Goal: Information Seeking & Learning: Learn about a topic

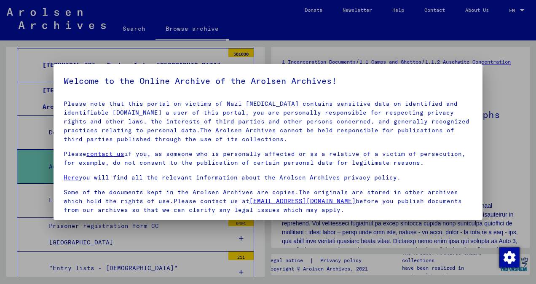
scroll to position [70, 0]
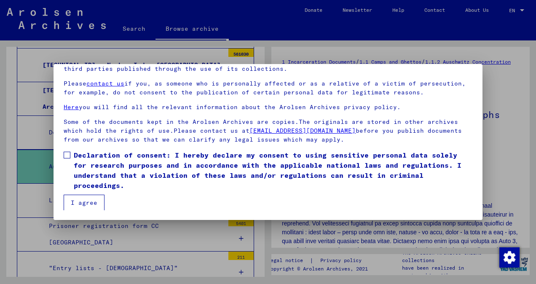
click at [99, 160] on span "Declaration of consent: I hereby declare my consent to using sensitive personal…" at bounding box center [273, 170] width 399 height 40
click at [85, 201] on button "I agree" at bounding box center [84, 203] width 41 height 16
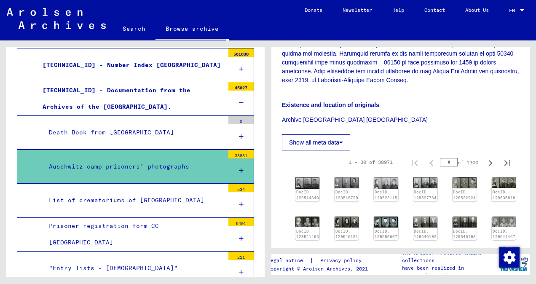
scroll to position [253, 0]
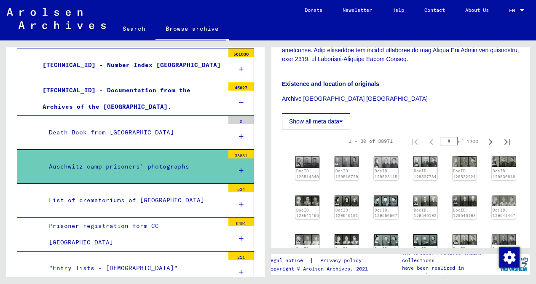
click at [443, 139] on input "*" at bounding box center [449, 141] width 18 height 8
type input "***"
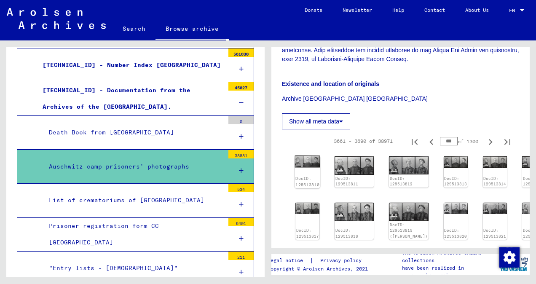
click at [305, 175] on div "DocID: 129513810" at bounding box center [307, 181] width 25 height 13
click at [414, 102] on p "Archive [GEOGRAPHIC_DATA] [GEOGRAPHIC_DATA]" at bounding box center [400, 98] width 237 height 9
click at [352, 167] on img at bounding box center [354, 165] width 41 height 19
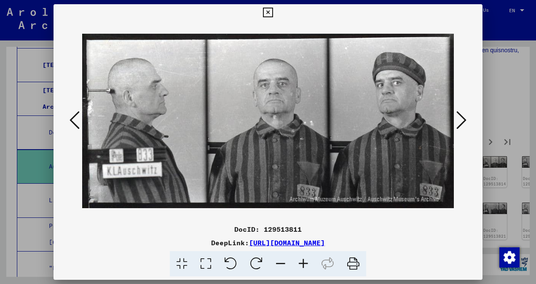
click at [74, 117] on icon at bounding box center [75, 120] width 10 height 20
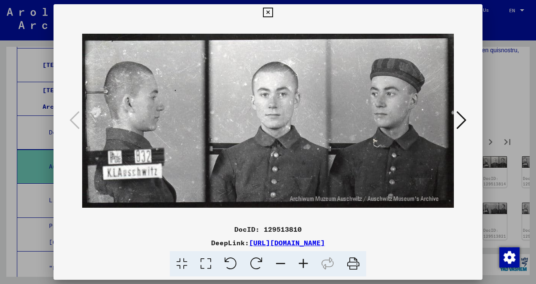
click at [460, 121] on icon at bounding box center [462, 120] width 10 height 20
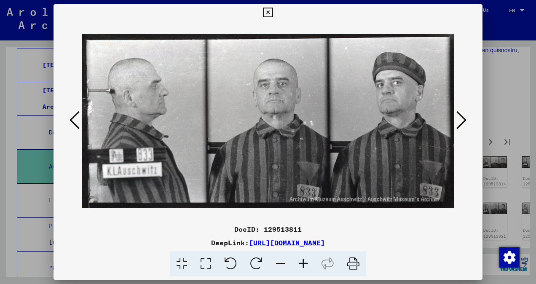
click at [460, 121] on icon at bounding box center [462, 120] width 10 height 20
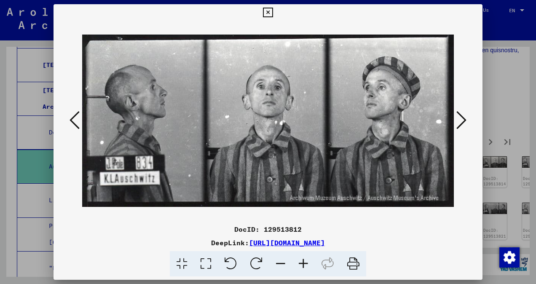
click at [460, 121] on icon at bounding box center [462, 120] width 10 height 20
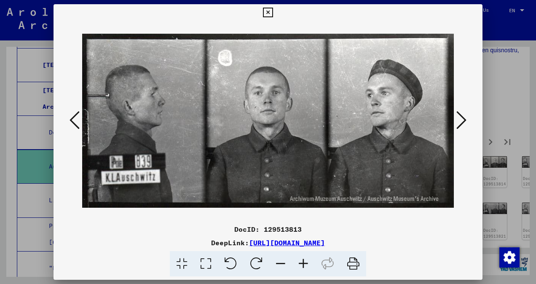
click at [460, 121] on icon at bounding box center [462, 120] width 10 height 20
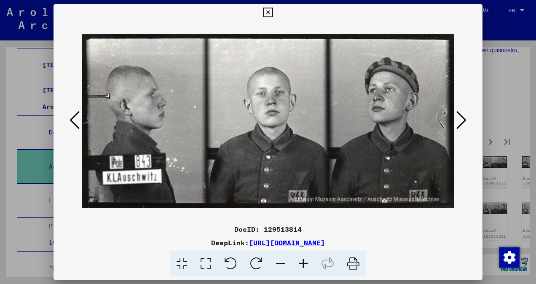
click at [459, 119] on icon at bounding box center [462, 120] width 10 height 20
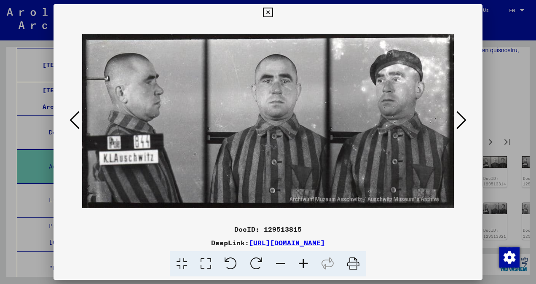
click at [459, 119] on icon at bounding box center [462, 120] width 10 height 20
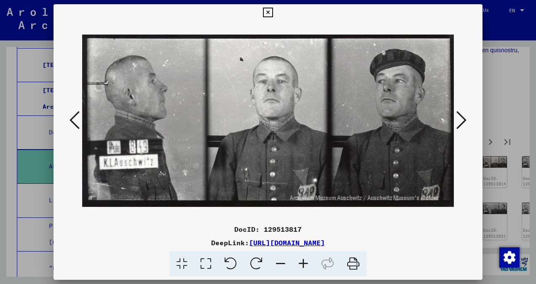
click at [459, 119] on icon at bounding box center [462, 120] width 10 height 20
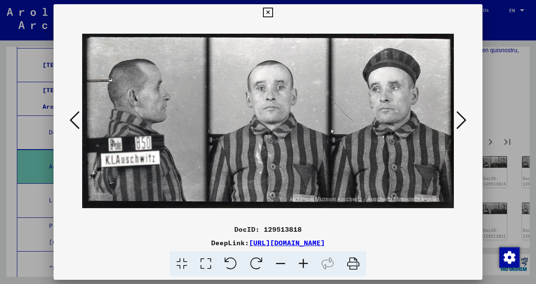
click at [459, 119] on icon at bounding box center [462, 120] width 10 height 20
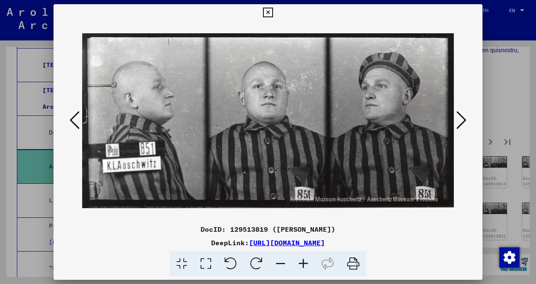
click at [459, 119] on icon at bounding box center [462, 120] width 10 height 20
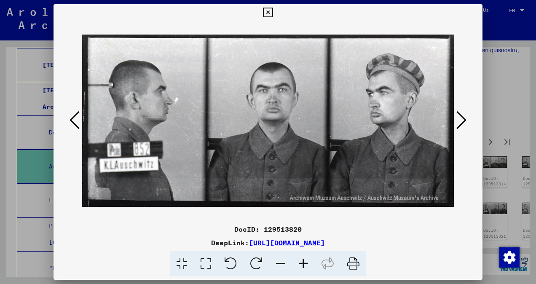
click at [459, 119] on icon at bounding box center [462, 120] width 10 height 20
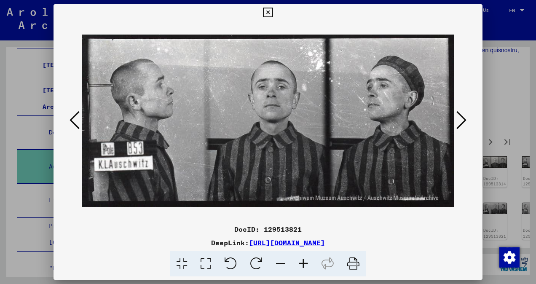
click at [459, 119] on icon at bounding box center [462, 120] width 10 height 20
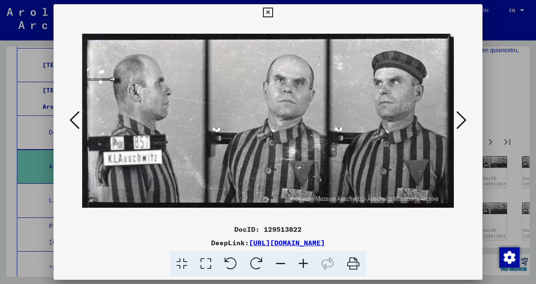
click at [459, 119] on icon at bounding box center [462, 120] width 10 height 20
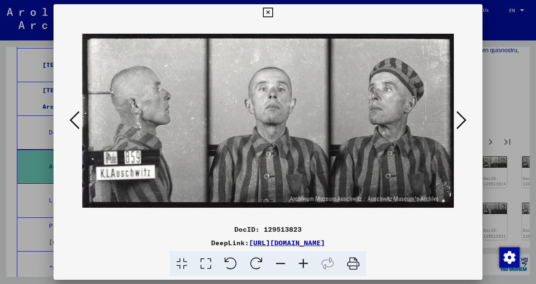
click at [459, 119] on icon at bounding box center [462, 120] width 10 height 20
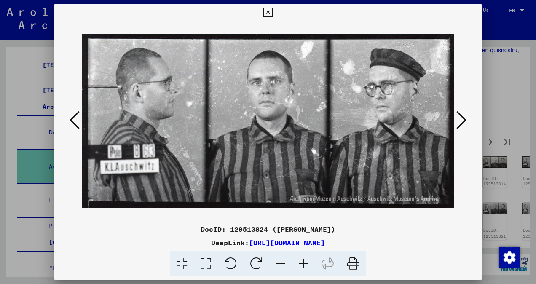
click at [459, 119] on icon at bounding box center [462, 120] width 10 height 20
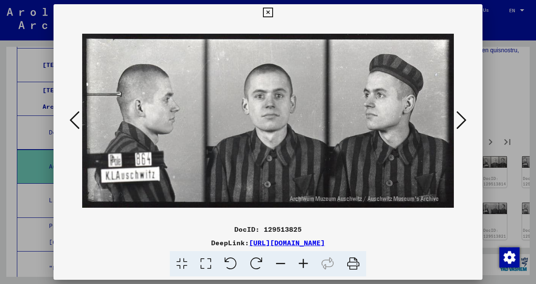
click at [459, 119] on icon at bounding box center [462, 120] width 10 height 20
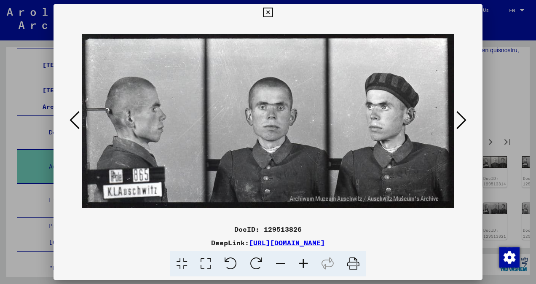
click at [459, 119] on icon at bounding box center [462, 120] width 10 height 20
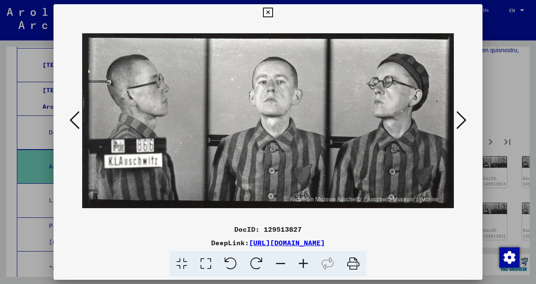
click at [459, 119] on icon at bounding box center [462, 120] width 10 height 20
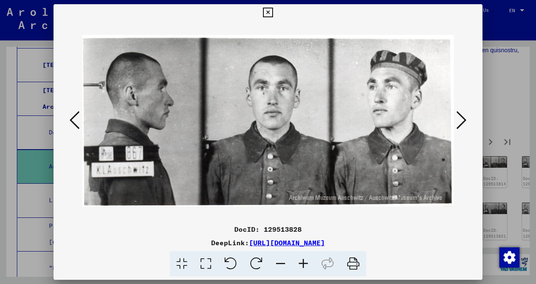
click at [459, 119] on icon at bounding box center [462, 120] width 10 height 20
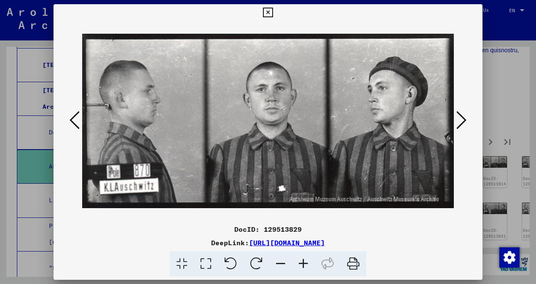
click at [459, 119] on icon at bounding box center [462, 120] width 10 height 20
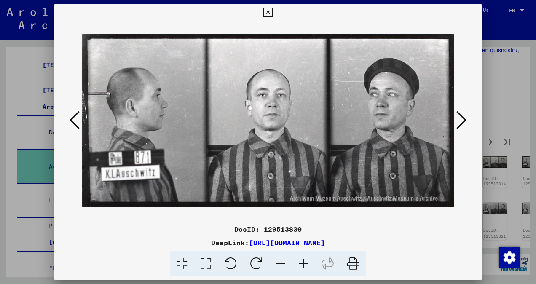
click at [459, 119] on icon at bounding box center [462, 120] width 10 height 20
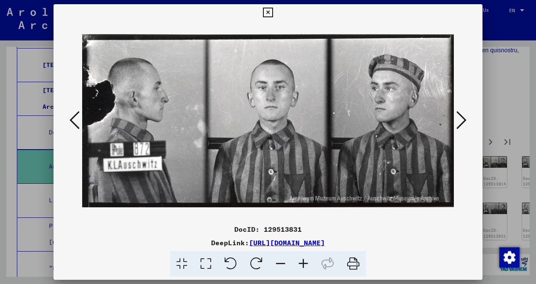
click at [459, 119] on icon at bounding box center [462, 120] width 10 height 20
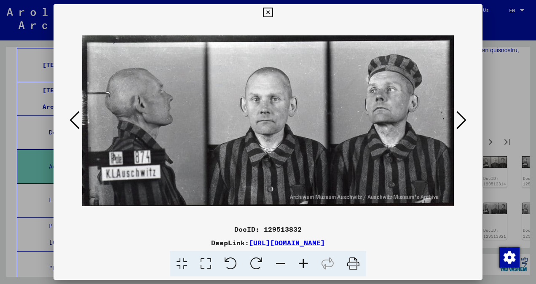
click at [459, 119] on icon at bounding box center [462, 120] width 10 height 20
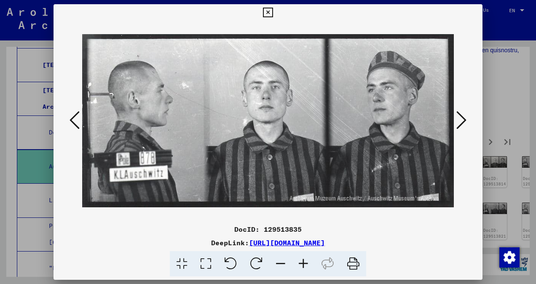
click at [459, 119] on icon at bounding box center [462, 120] width 10 height 20
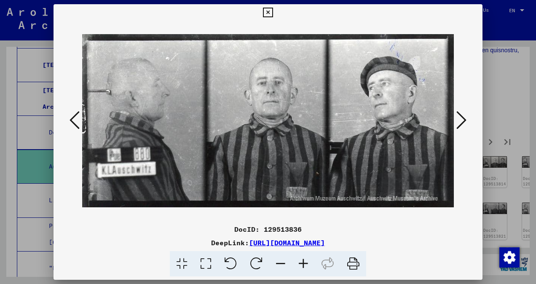
click at [459, 119] on icon at bounding box center [462, 120] width 10 height 20
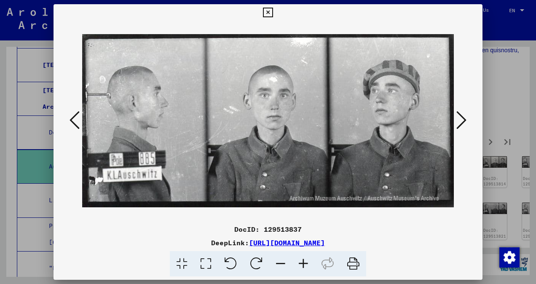
click at [459, 119] on icon at bounding box center [462, 120] width 10 height 20
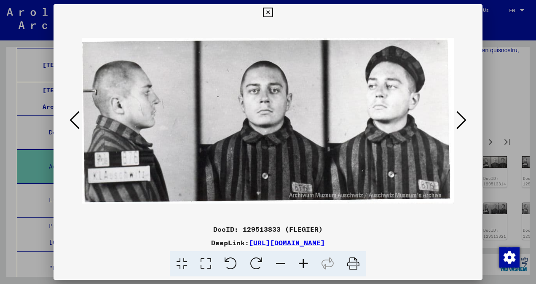
click at [459, 119] on icon at bounding box center [462, 120] width 10 height 20
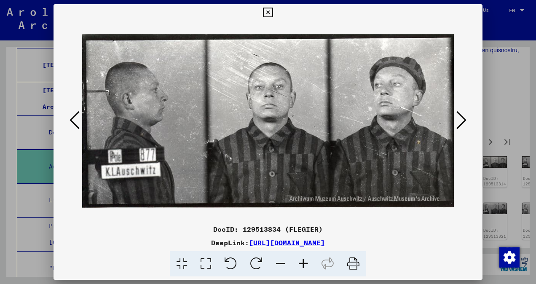
click at [459, 119] on icon at bounding box center [462, 120] width 10 height 20
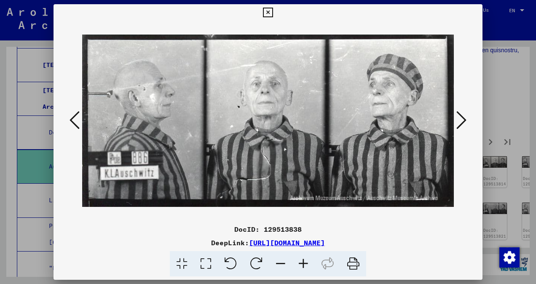
click at [460, 119] on icon at bounding box center [462, 120] width 10 height 20
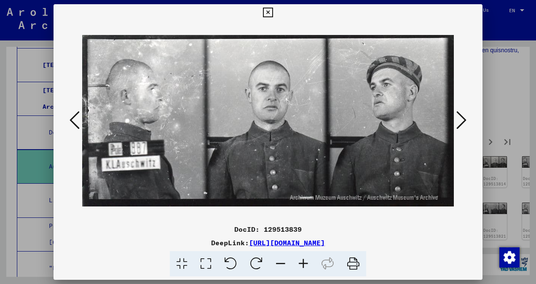
click at [460, 119] on icon at bounding box center [462, 120] width 10 height 20
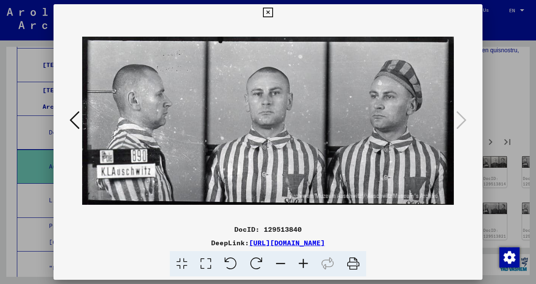
click at [270, 12] on icon at bounding box center [268, 13] width 10 height 10
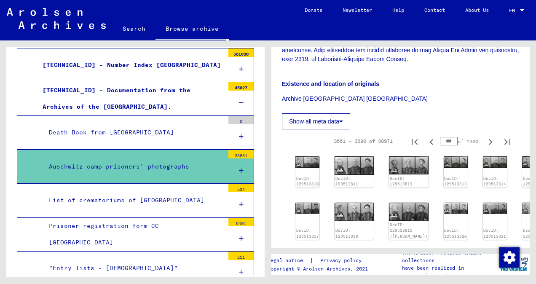
click at [446, 140] on input "***" at bounding box center [449, 141] width 18 height 8
drag, startPoint x: 446, startPoint y: 140, endPoint x: 441, endPoint y: 140, distance: 4.7
click at [441, 140] on input "***" at bounding box center [449, 141] width 18 height 8
type input "***"
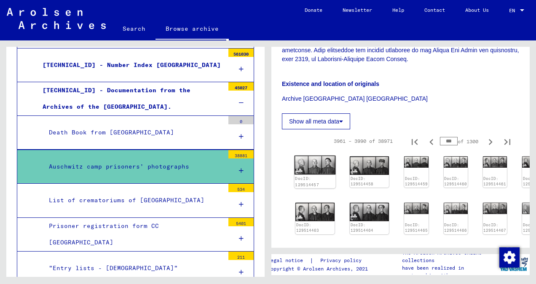
click at [314, 163] on img at bounding box center [315, 165] width 41 height 19
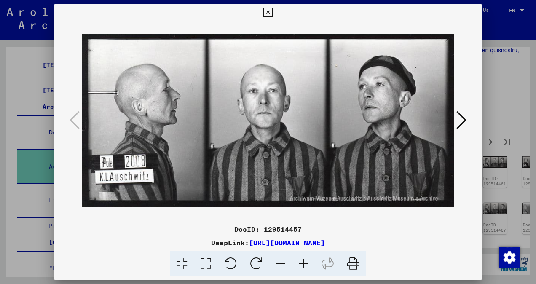
click at [460, 121] on icon at bounding box center [462, 120] width 10 height 20
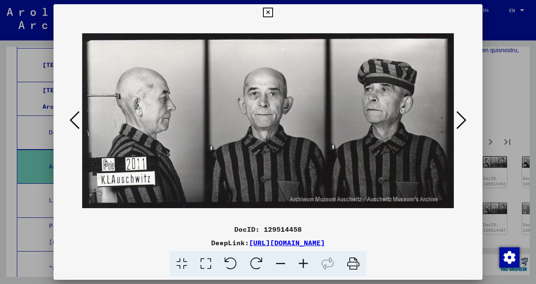
click at [460, 121] on icon at bounding box center [462, 120] width 10 height 20
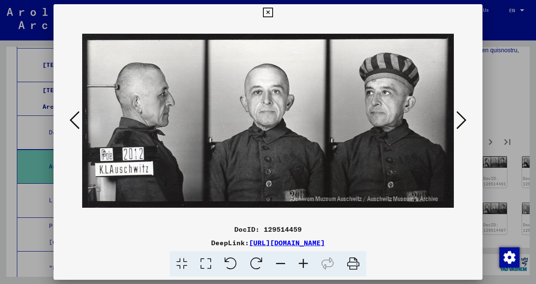
click at [460, 121] on icon at bounding box center [462, 120] width 10 height 20
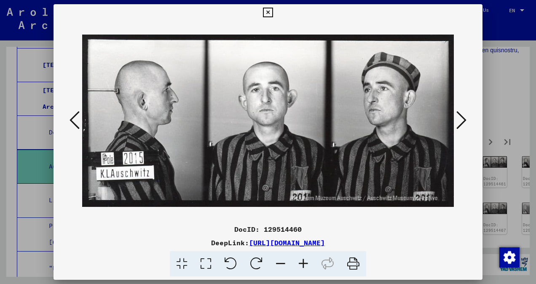
click at [460, 121] on icon at bounding box center [462, 120] width 10 height 20
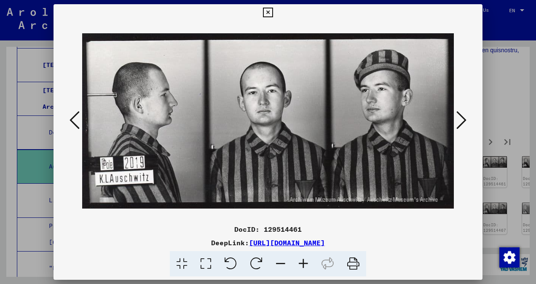
click at [460, 121] on icon at bounding box center [462, 120] width 10 height 20
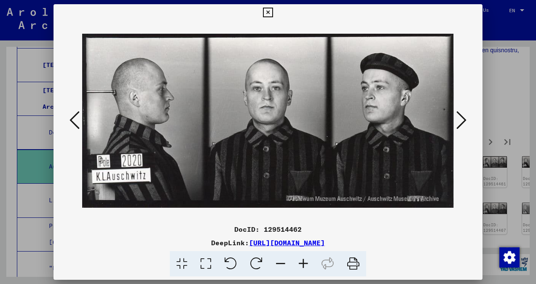
click at [460, 121] on icon at bounding box center [462, 120] width 10 height 20
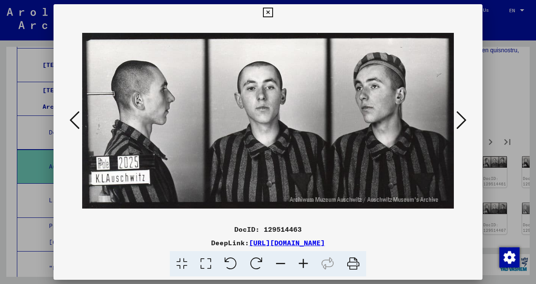
click at [460, 121] on icon at bounding box center [462, 120] width 10 height 20
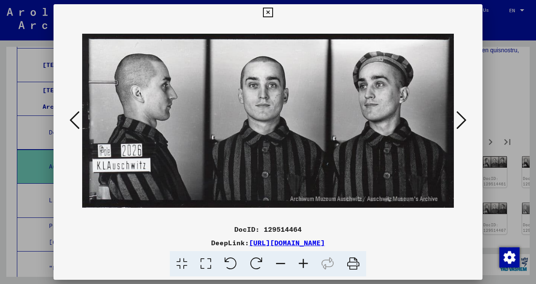
click at [460, 121] on icon at bounding box center [462, 120] width 10 height 20
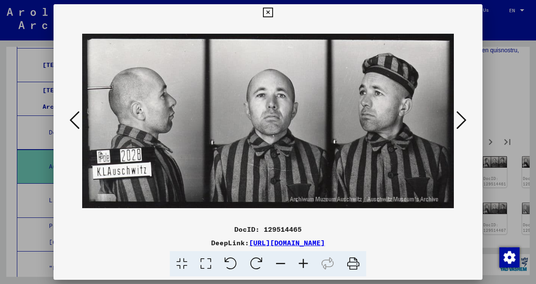
click at [460, 121] on icon at bounding box center [462, 120] width 10 height 20
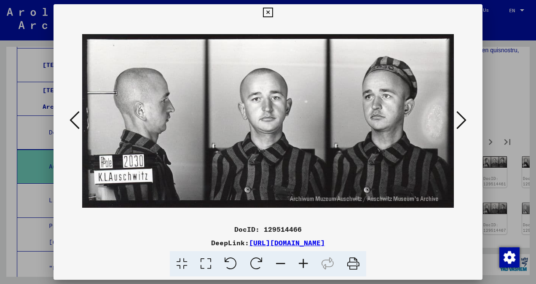
click at [460, 121] on icon at bounding box center [462, 120] width 10 height 20
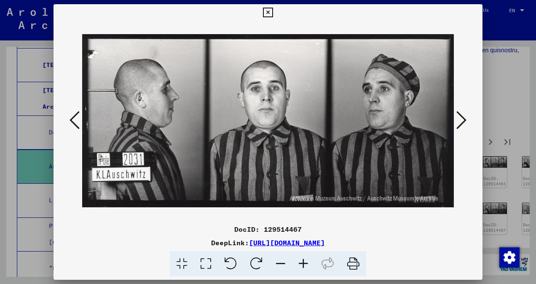
click at [460, 121] on icon at bounding box center [462, 120] width 10 height 20
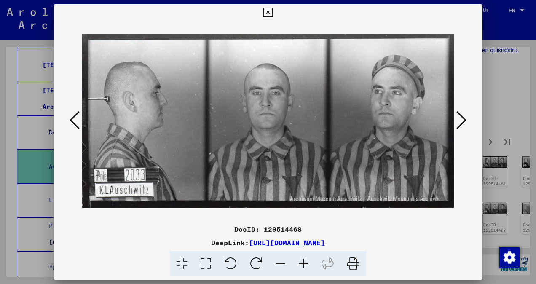
click at [460, 121] on icon at bounding box center [462, 120] width 10 height 20
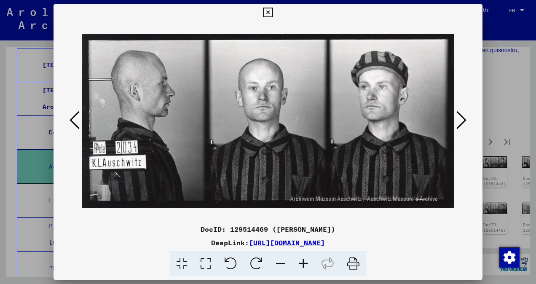
click at [460, 121] on icon at bounding box center [462, 120] width 10 height 20
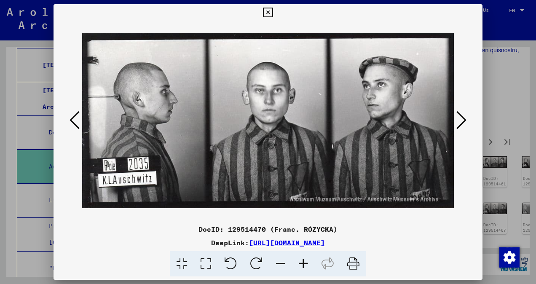
click at [460, 121] on icon at bounding box center [462, 120] width 10 height 20
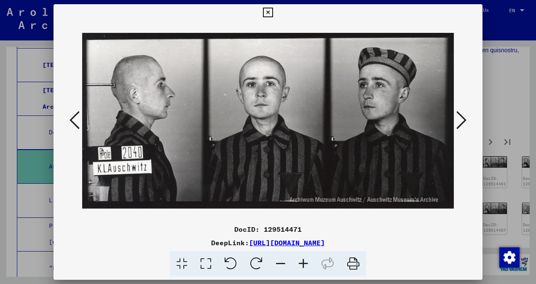
click at [460, 121] on icon at bounding box center [462, 120] width 10 height 20
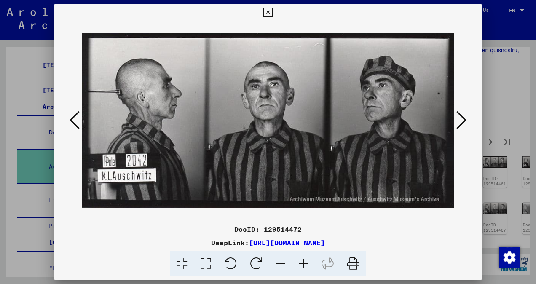
click at [460, 121] on icon at bounding box center [462, 120] width 10 height 20
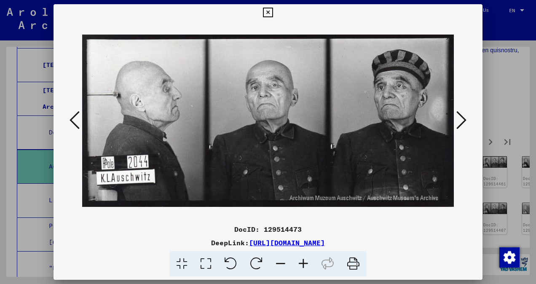
click at [460, 121] on icon at bounding box center [462, 120] width 10 height 20
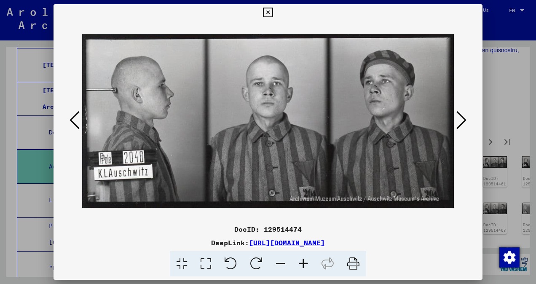
click at [460, 121] on icon at bounding box center [462, 120] width 10 height 20
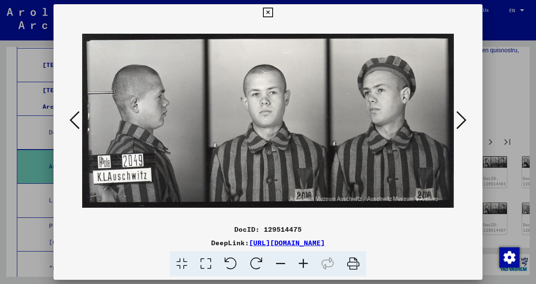
click at [460, 121] on icon at bounding box center [462, 120] width 10 height 20
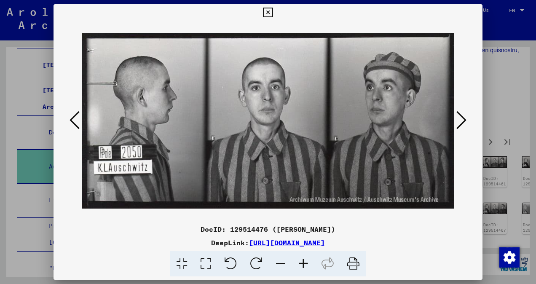
click at [460, 121] on icon at bounding box center [462, 120] width 10 height 20
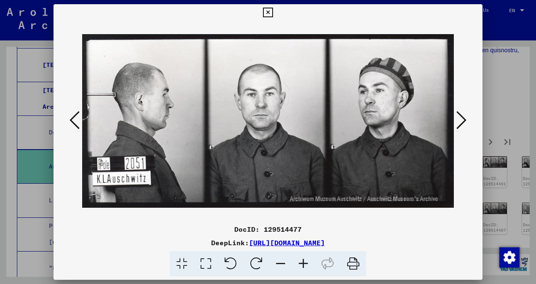
click at [460, 121] on icon at bounding box center [462, 120] width 10 height 20
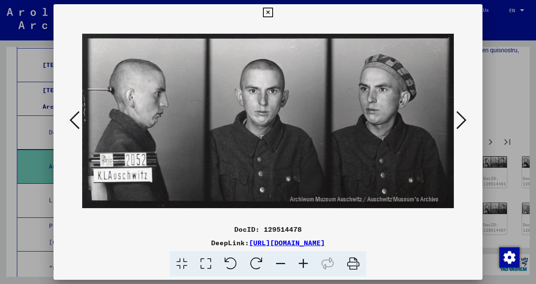
click at [460, 121] on icon at bounding box center [462, 120] width 10 height 20
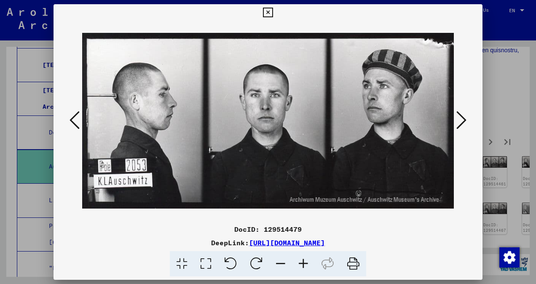
click at [460, 121] on icon at bounding box center [462, 120] width 10 height 20
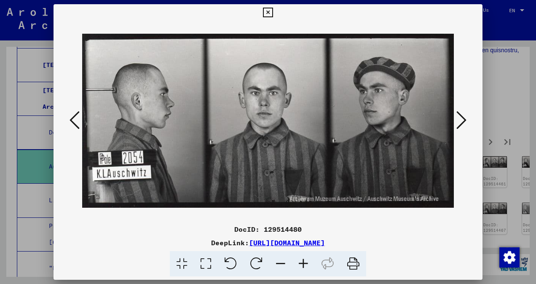
click at [461, 121] on icon at bounding box center [462, 120] width 10 height 20
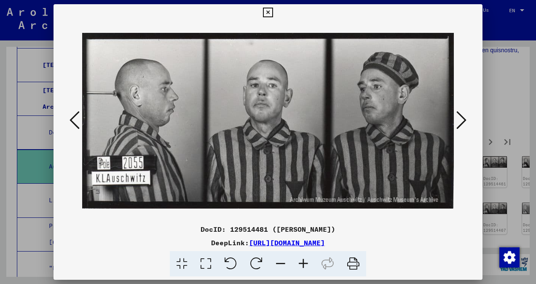
click at [461, 121] on icon at bounding box center [462, 120] width 10 height 20
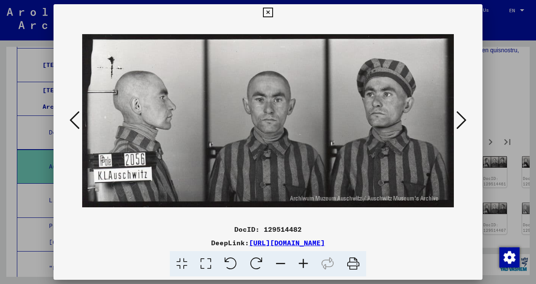
click at [461, 121] on icon at bounding box center [462, 120] width 10 height 20
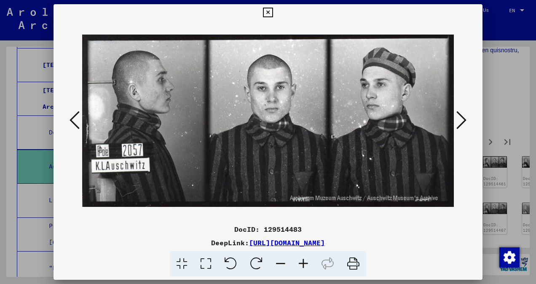
click at [461, 121] on icon at bounding box center [462, 120] width 10 height 20
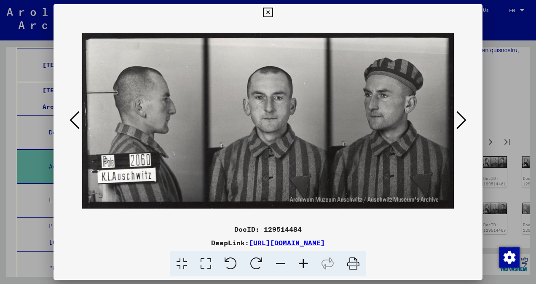
click at [461, 121] on icon at bounding box center [462, 120] width 10 height 20
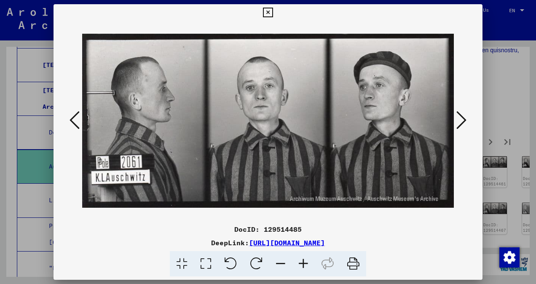
click at [461, 121] on icon at bounding box center [462, 120] width 10 height 20
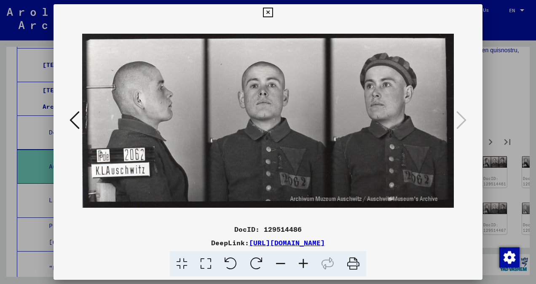
click at [272, 12] on icon at bounding box center [268, 13] width 10 height 10
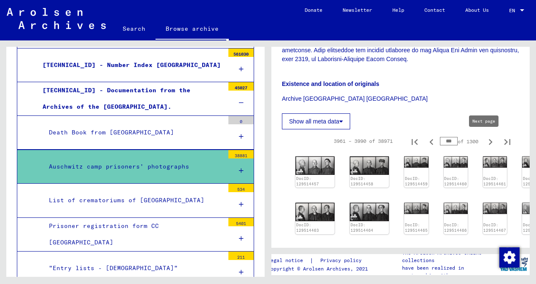
click at [485, 146] on icon "Next page" at bounding box center [491, 142] width 12 height 12
type input "***"
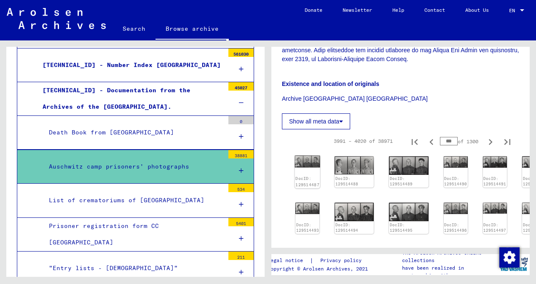
click at [315, 166] on img at bounding box center [307, 162] width 25 height 12
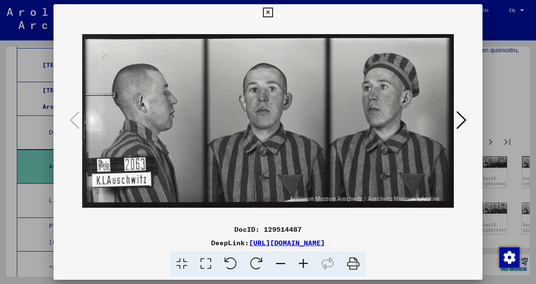
click at [468, 120] on button at bounding box center [461, 121] width 15 height 24
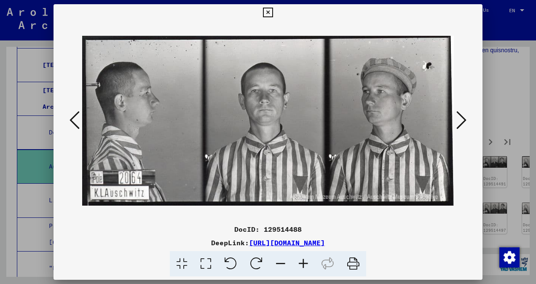
click at [468, 120] on button at bounding box center [461, 121] width 15 height 24
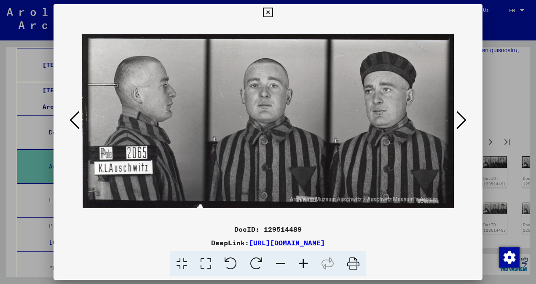
click at [468, 120] on button at bounding box center [461, 121] width 15 height 24
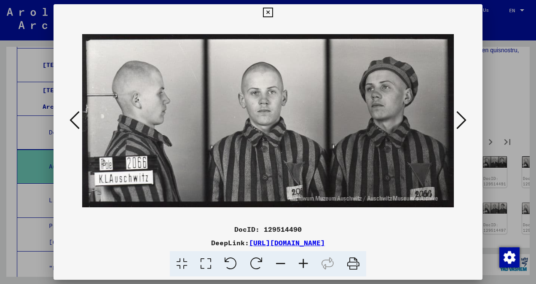
click at [468, 120] on button at bounding box center [461, 121] width 15 height 24
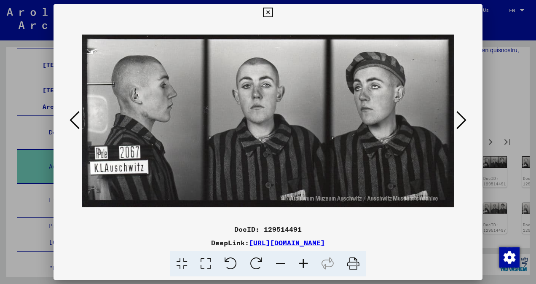
click at [468, 120] on button at bounding box center [461, 121] width 15 height 24
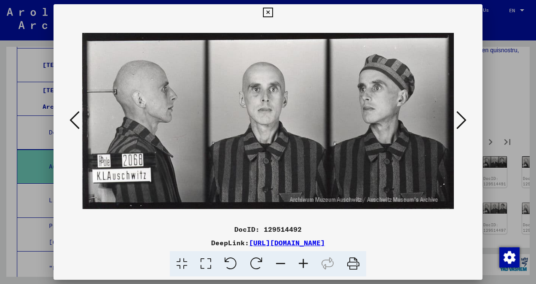
click at [468, 120] on button at bounding box center [461, 121] width 15 height 24
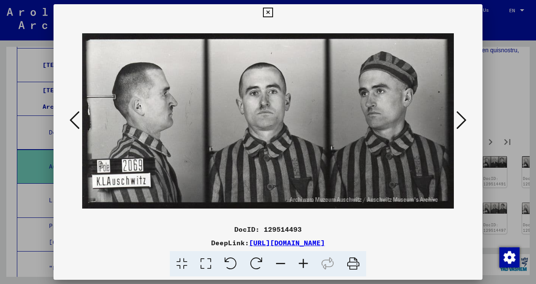
click at [468, 120] on button at bounding box center [461, 121] width 15 height 24
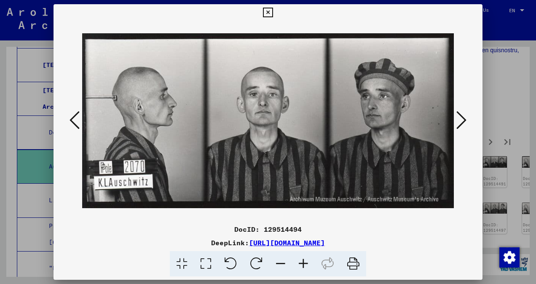
click at [468, 120] on button at bounding box center [461, 121] width 15 height 24
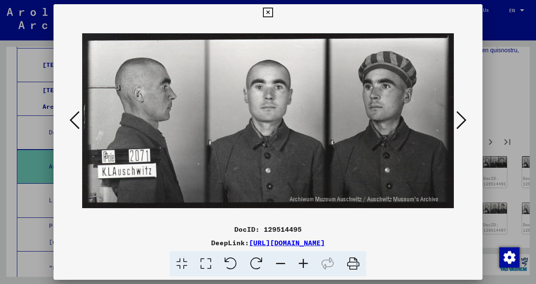
click at [468, 120] on button at bounding box center [461, 121] width 15 height 24
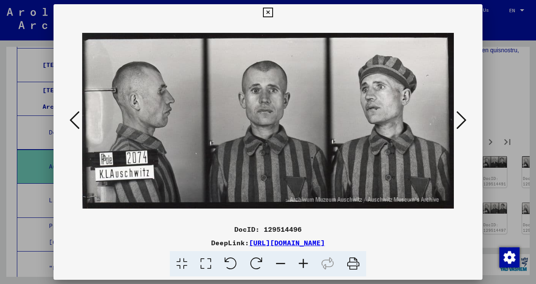
click at [468, 120] on button at bounding box center [461, 121] width 15 height 24
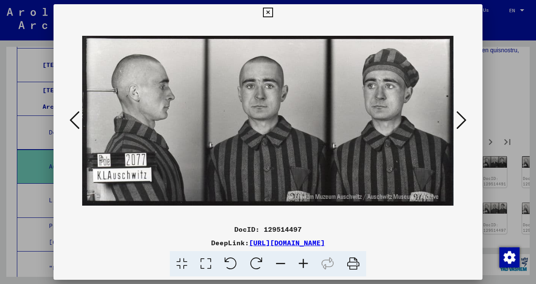
click at [468, 120] on button at bounding box center [461, 121] width 15 height 24
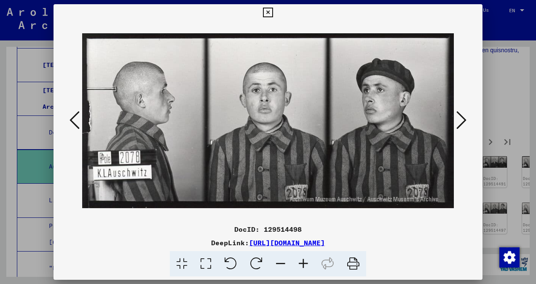
click at [468, 120] on button at bounding box center [461, 121] width 15 height 24
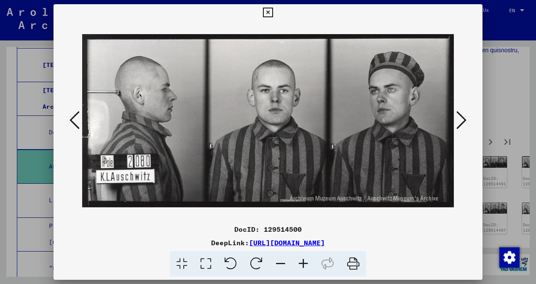
click at [468, 120] on button at bounding box center [461, 121] width 15 height 24
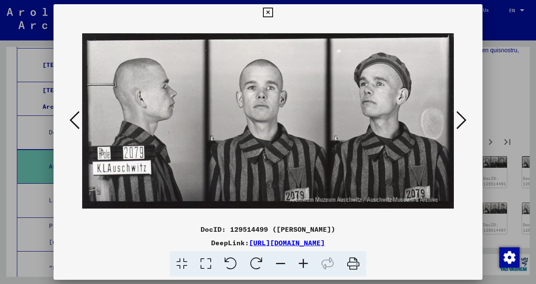
click at [468, 120] on button at bounding box center [461, 121] width 15 height 24
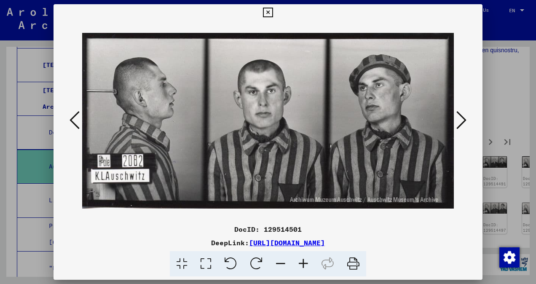
click at [468, 120] on button at bounding box center [461, 121] width 15 height 24
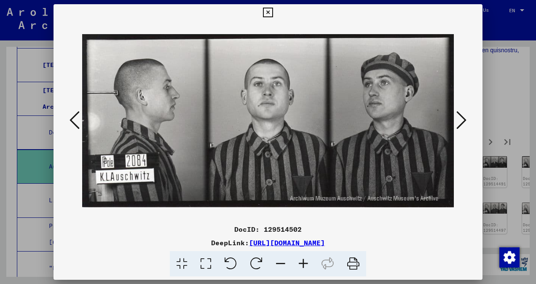
click at [468, 120] on button at bounding box center [461, 121] width 15 height 24
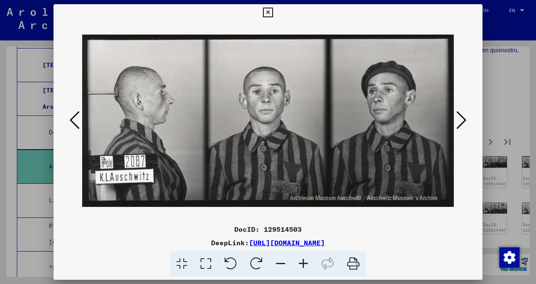
click at [468, 120] on button at bounding box center [461, 121] width 15 height 24
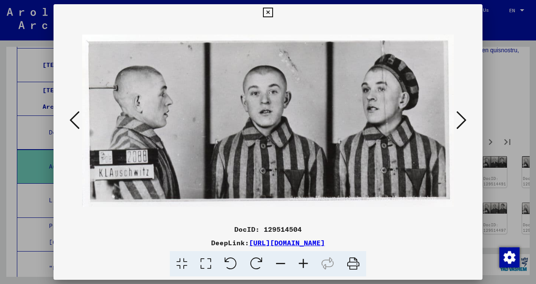
click at [66, 123] on div at bounding box center [268, 121] width 429 height 200
click at [68, 122] on button at bounding box center [74, 121] width 15 height 24
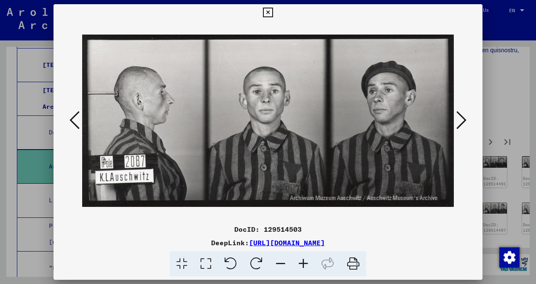
click at [466, 119] on icon at bounding box center [462, 120] width 10 height 20
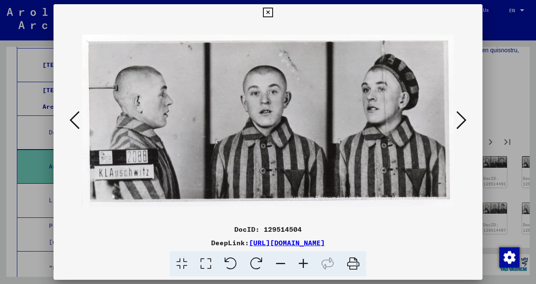
click at [466, 119] on icon at bounding box center [462, 120] width 10 height 20
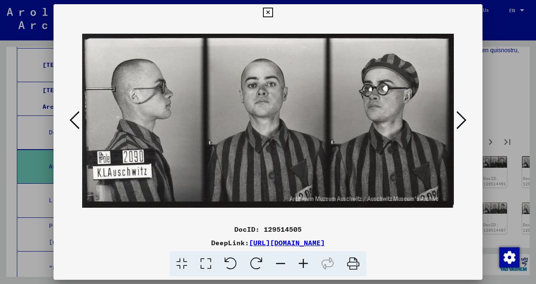
click at [466, 119] on icon at bounding box center [462, 120] width 10 height 20
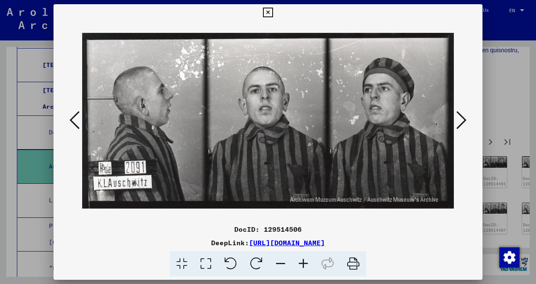
click at [466, 119] on icon at bounding box center [462, 120] width 10 height 20
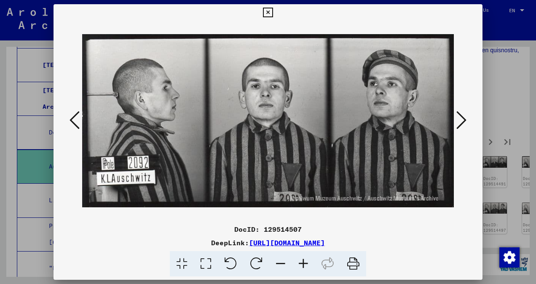
click at [466, 119] on icon at bounding box center [462, 120] width 10 height 20
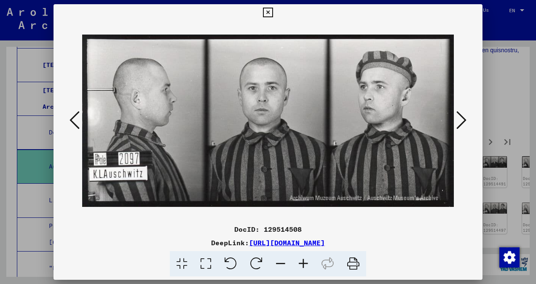
click at [466, 119] on icon at bounding box center [462, 120] width 10 height 20
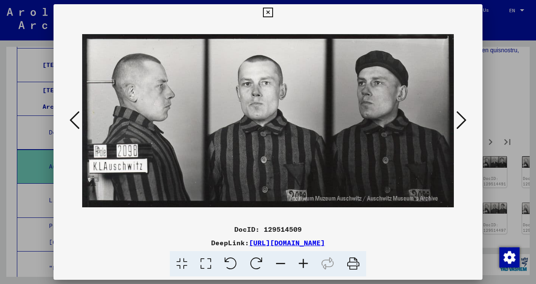
click at [466, 119] on icon at bounding box center [462, 120] width 10 height 20
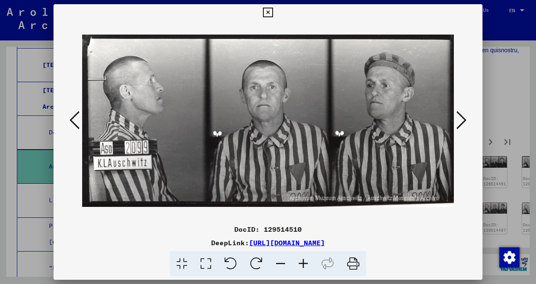
click at [466, 119] on icon at bounding box center [462, 120] width 10 height 20
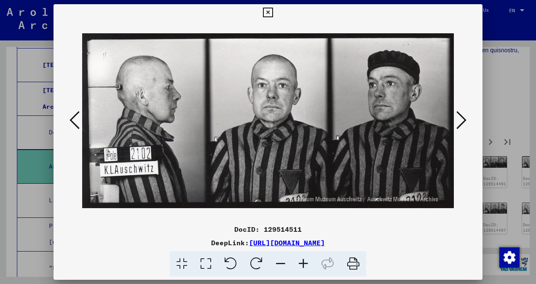
click at [466, 119] on icon at bounding box center [462, 120] width 10 height 20
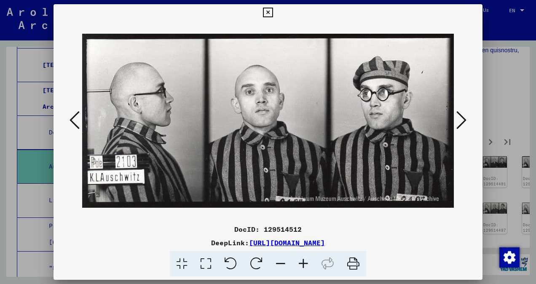
click at [466, 119] on icon at bounding box center [462, 120] width 10 height 20
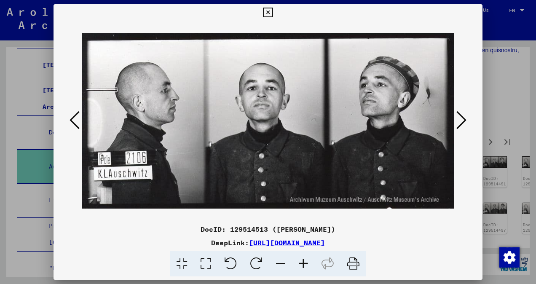
click at [466, 119] on icon at bounding box center [462, 120] width 10 height 20
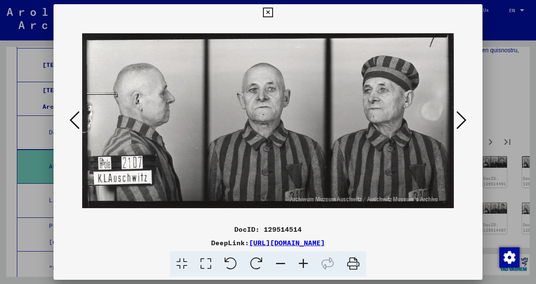
click at [466, 119] on icon at bounding box center [462, 120] width 10 height 20
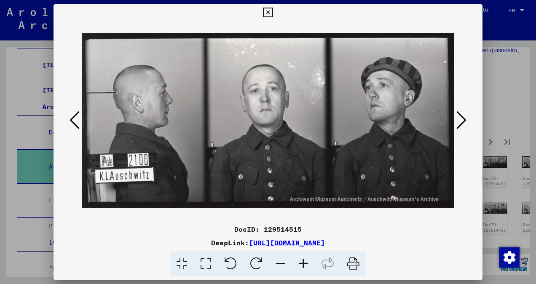
click at [466, 119] on icon at bounding box center [462, 120] width 10 height 20
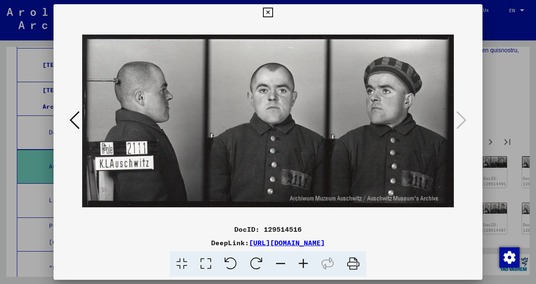
click at [272, 13] on icon at bounding box center [268, 13] width 10 height 10
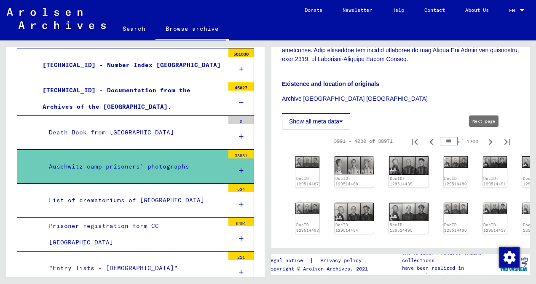
click at [485, 143] on icon "Next page" at bounding box center [491, 142] width 12 height 12
type input "***"
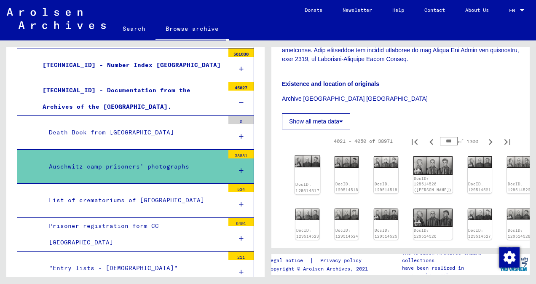
click at [306, 176] on div "DocID: 129514517" at bounding box center [307, 175] width 25 height 39
click at [307, 176] on div "DocID: 129514517" at bounding box center [307, 175] width 25 height 39
drag, startPoint x: 307, startPoint y: 176, endPoint x: 306, endPoint y: 172, distance: 4.2
click at [306, 172] on div "DocID: 129514517" at bounding box center [307, 175] width 25 height 39
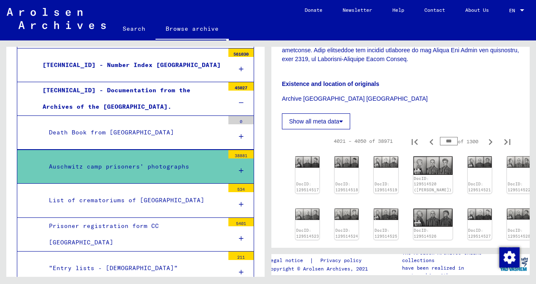
drag, startPoint x: 306, startPoint y: 172, endPoint x: 379, endPoint y: 122, distance: 88.0
click at [379, 122] on div "Show all meta data" at bounding box center [400, 119] width 237 height 20
click at [314, 163] on img at bounding box center [307, 162] width 25 height 12
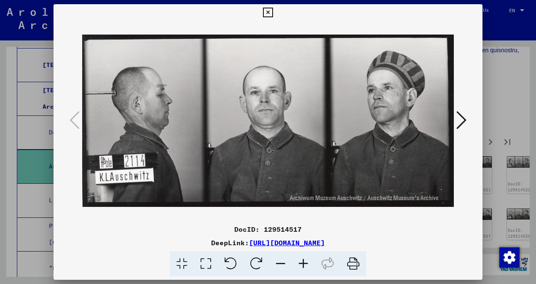
click at [458, 124] on icon at bounding box center [462, 120] width 10 height 20
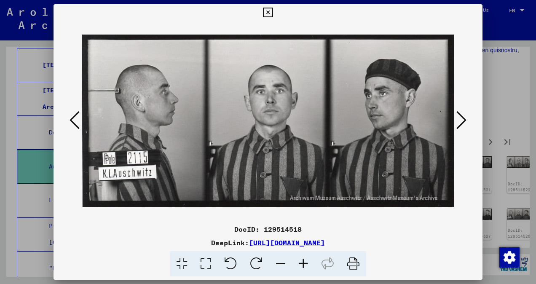
click at [458, 124] on icon at bounding box center [462, 120] width 10 height 20
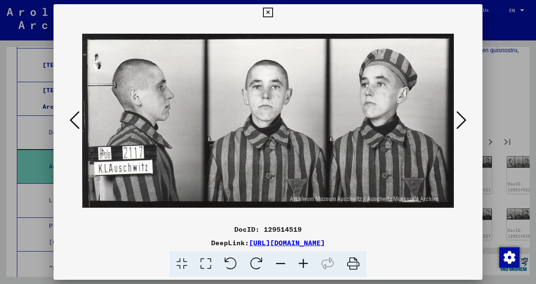
click at [458, 124] on icon at bounding box center [462, 120] width 10 height 20
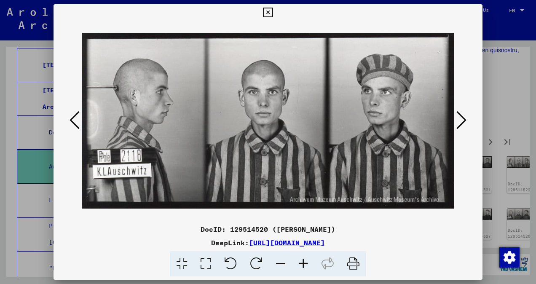
click at [458, 124] on icon at bounding box center [462, 120] width 10 height 20
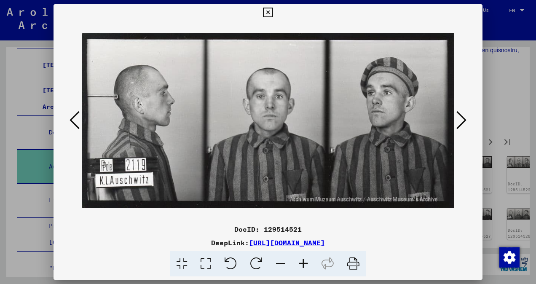
click at [458, 124] on icon at bounding box center [462, 120] width 10 height 20
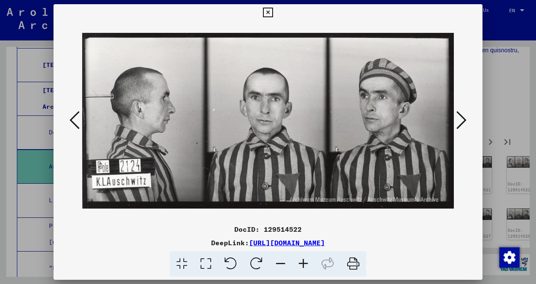
click at [458, 124] on icon at bounding box center [462, 120] width 10 height 20
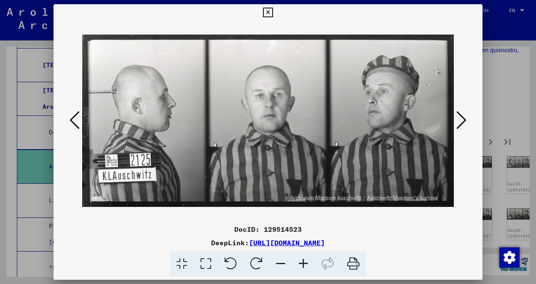
click at [458, 124] on icon at bounding box center [462, 120] width 10 height 20
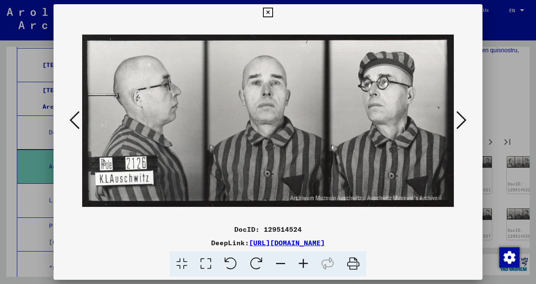
click at [458, 124] on icon at bounding box center [462, 120] width 10 height 20
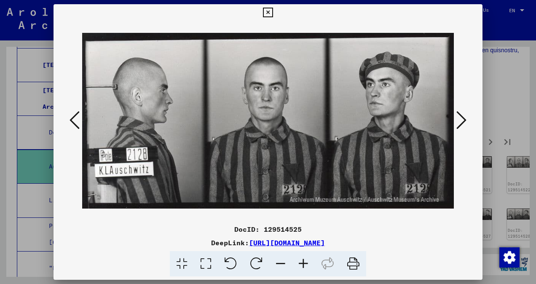
click at [458, 124] on icon at bounding box center [462, 120] width 10 height 20
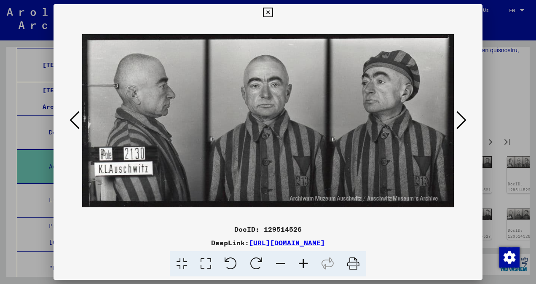
click at [458, 124] on icon at bounding box center [462, 120] width 10 height 20
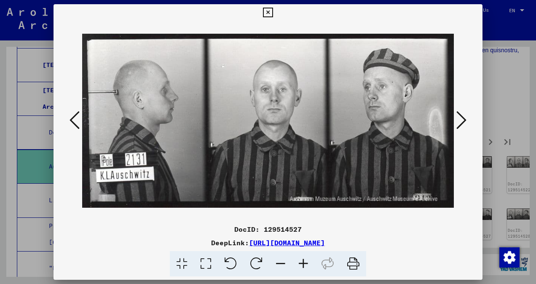
click at [458, 124] on icon at bounding box center [462, 120] width 10 height 20
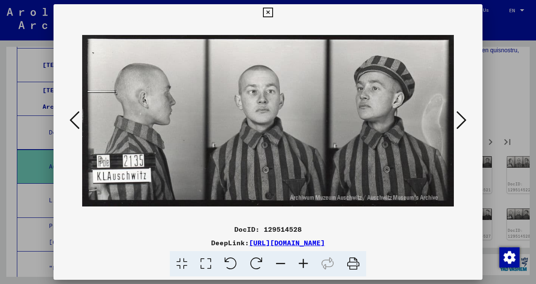
click at [458, 124] on icon at bounding box center [462, 120] width 10 height 20
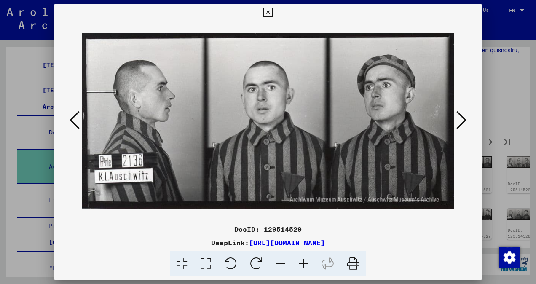
click at [458, 124] on icon at bounding box center [462, 120] width 10 height 20
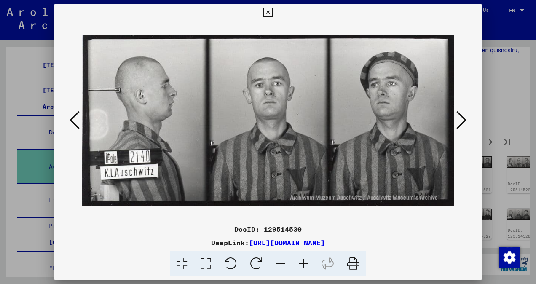
click at [458, 124] on icon at bounding box center [462, 120] width 10 height 20
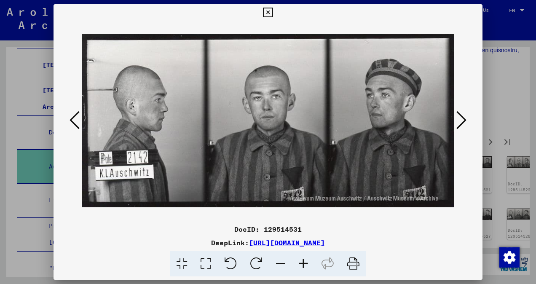
click at [458, 124] on icon at bounding box center [462, 120] width 10 height 20
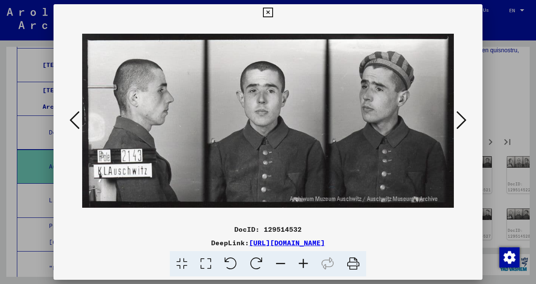
click at [458, 124] on icon at bounding box center [462, 120] width 10 height 20
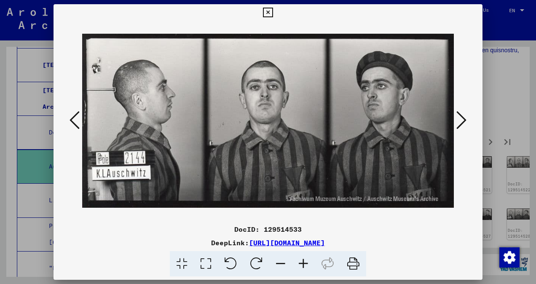
click at [458, 124] on icon at bounding box center [462, 120] width 10 height 20
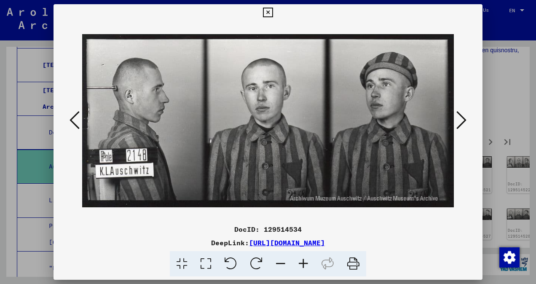
click at [458, 124] on icon at bounding box center [462, 120] width 10 height 20
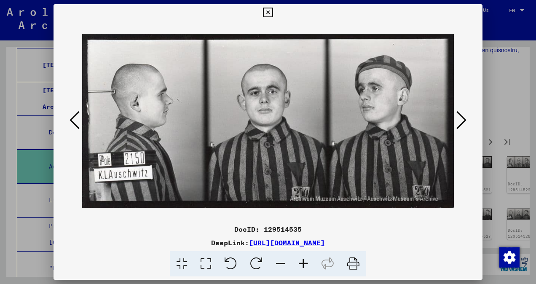
click at [458, 124] on icon at bounding box center [462, 120] width 10 height 20
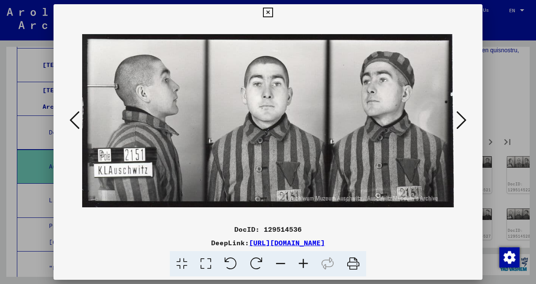
click at [458, 124] on icon at bounding box center [462, 120] width 10 height 20
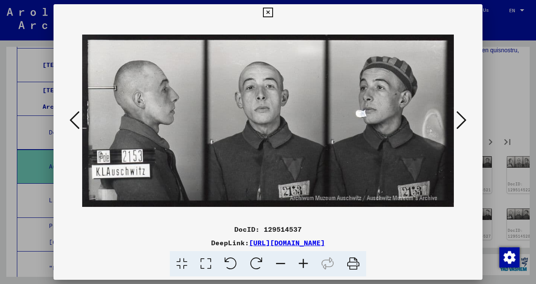
click at [458, 124] on icon at bounding box center [462, 120] width 10 height 20
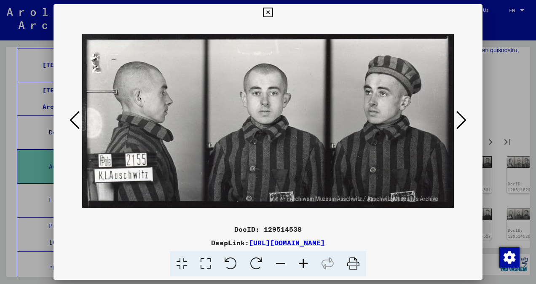
click at [458, 124] on icon at bounding box center [462, 120] width 10 height 20
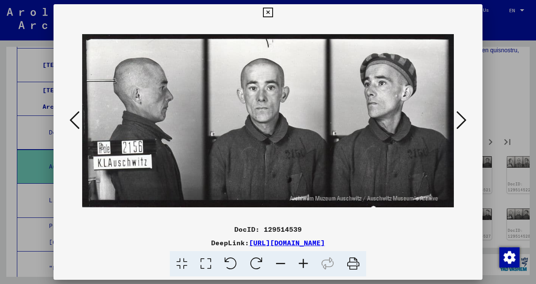
click at [458, 124] on icon at bounding box center [462, 120] width 10 height 20
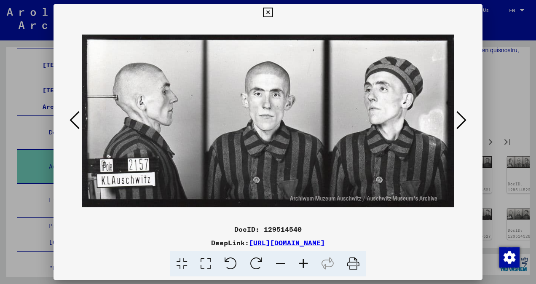
click at [458, 124] on icon at bounding box center [462, 120] width 10 height 20
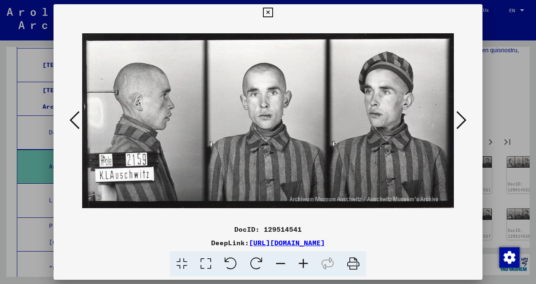
click at [458, 124] on icon at bounding box center [462, 120] width 10 height 20
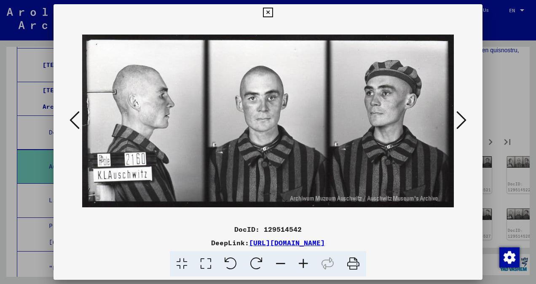
click at [458, 124] on icon at bounding box center [462, 120] width 10 height 20
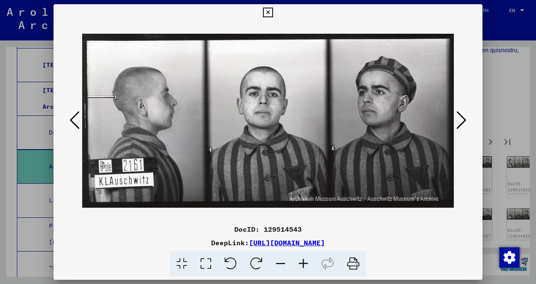
click at [458, 124] on icon at bounding box center [462, 120] width 10 height 20
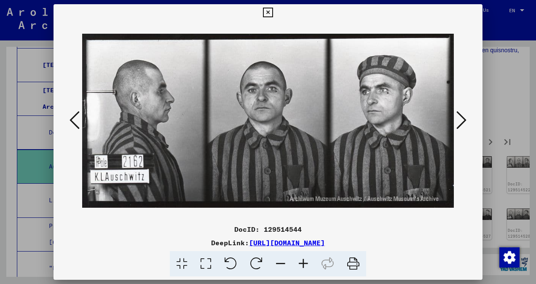
click at [458, 124] on icon at bounding box center [462, 120] width 10 height 20
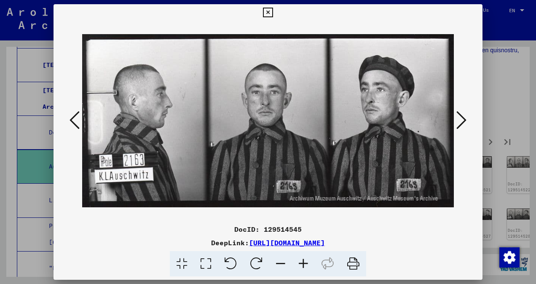
click at [458, 124] on icon at bounding box center [462, 120] width 10 height 20
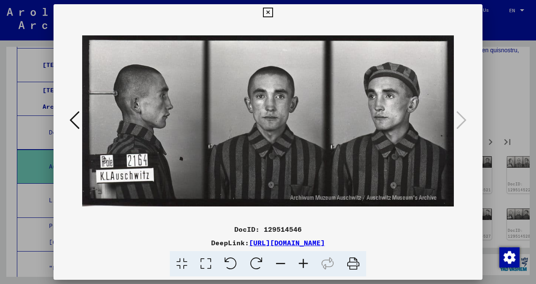
click at [270, 10] on icon at bounding box center [268, 13] width 10 height 10
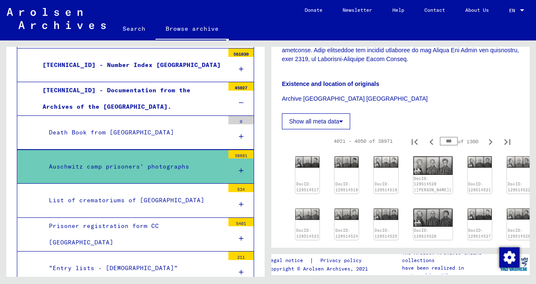
click at [446, 139] on input "***" at bounding box center [449, 141] width 18 height 8
drag, startPoint x: 446, startPoint y: 139, endPoint x: 441, endPoint y: 141, distance: 5.5
click at [441, 141] on input "***" at bounding box center [449, 141] width 18 height 8
type input "****"
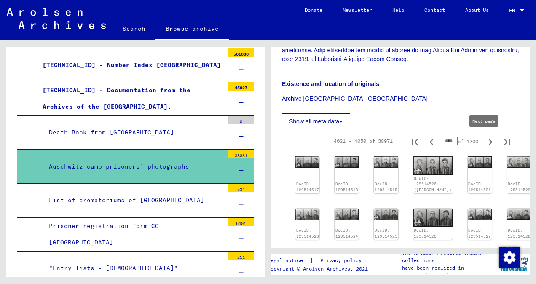
click at [485, 141] on icon "Next page" at bounding box center [491, 142] width 12 height 12
type input "****"
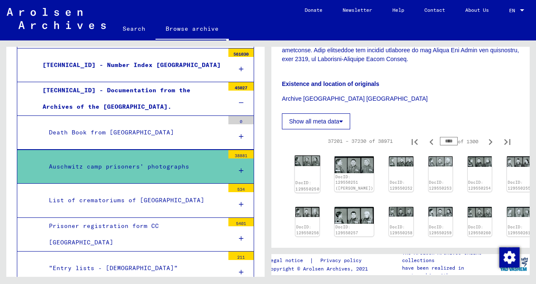
click at [312, 164] on img at bounding box center [307, 161] width 25 height 11
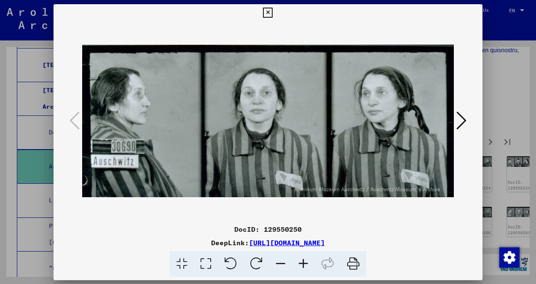
click at [312, 164] on img at bounding box center [268, 121] width 372 height 200
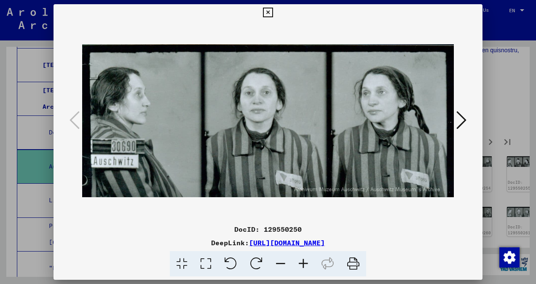
click at [462, 126] on icon at bounding box center [462, 120] width 10 height 20
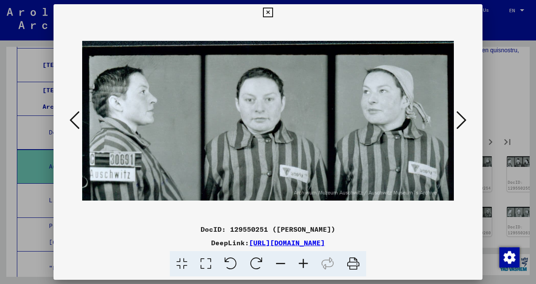
click at [462, 126] on icon at bounding box center [462, 120] width 10 height 20
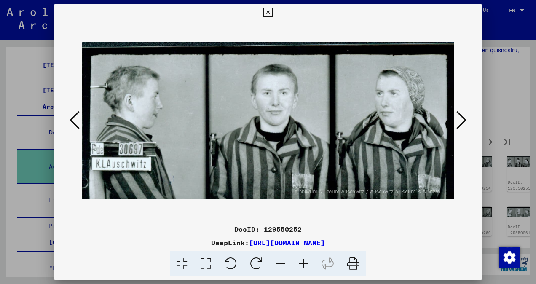
click at [462, 126] on icon at bounding box center [462, 120] width 10 height 20
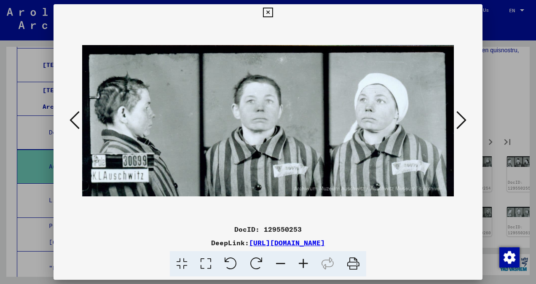
click at [271, 14] on icon at bounding box center [268, 13] width 10 height 10
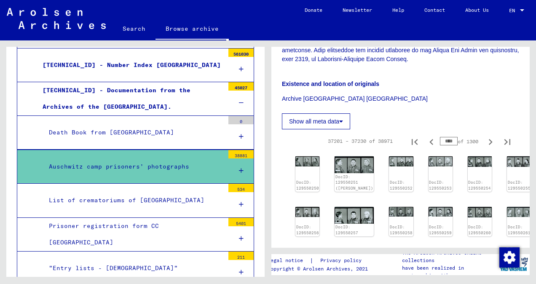
click at [442, 139] on input "****" at bounding box center [449, 141] width 18 height 8
type input "***"
click at [485, 139] on icon "Next page" at bounding box center [491, 142] width 12 height 12
type input "***"
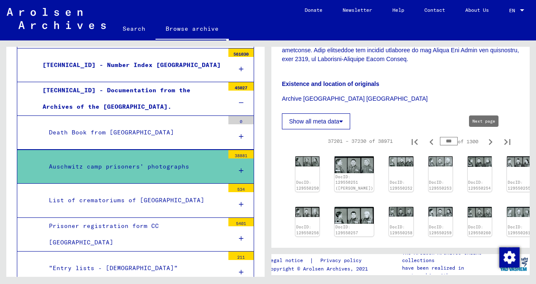
type input "***"
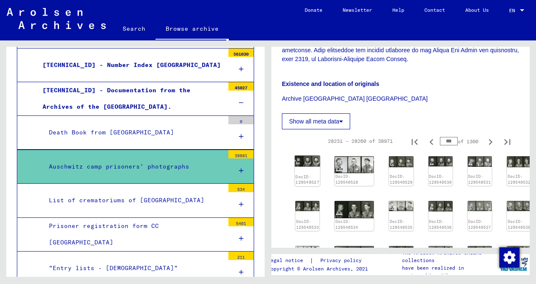
click at [300, 160] on img at bounding box center [307, 161] width 25 height 11
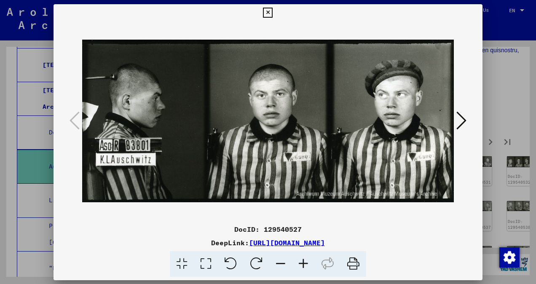
click at [300, 160] on img at bounding box center [268, 121] width 372 height 200
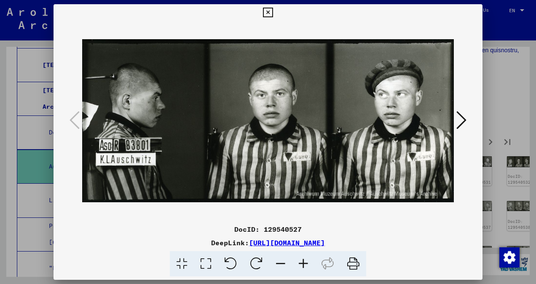
click at [465, 118] on icon at bounding box center [462, 120] width 10 height 20
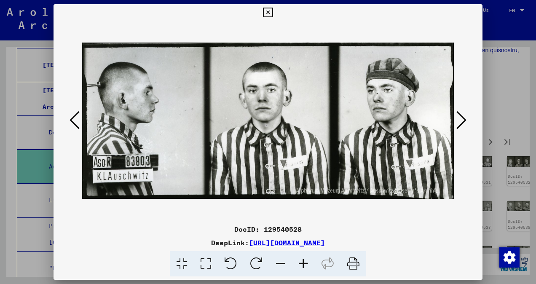
click at [465, 118] on icon at bounding box center [462, 120] width 10 height 20
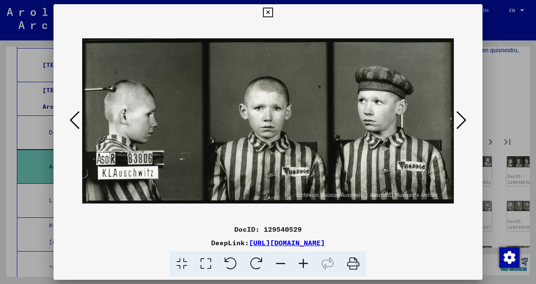
click at [462, 118] on icon at bounding box center [462, 120] width 10 height 20
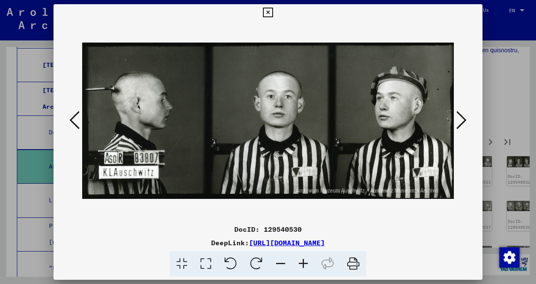
click at [462, 118] on icon at bounding box center [462, 120] width 10 height 20
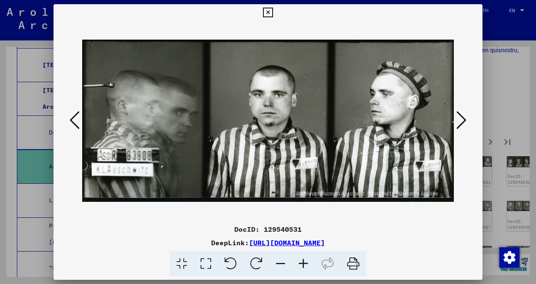
click at [462, 118] on icon at bounding box center [462, 120] width 10 height 20
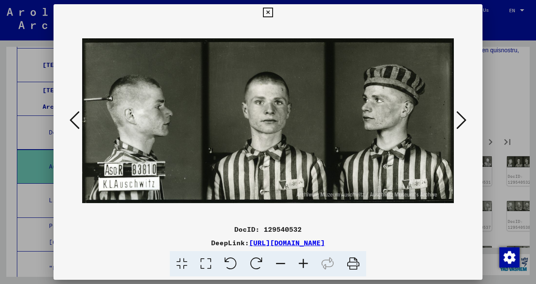
click at [462, 118] on icon at bounding box center [462, 120] width 10 height 20
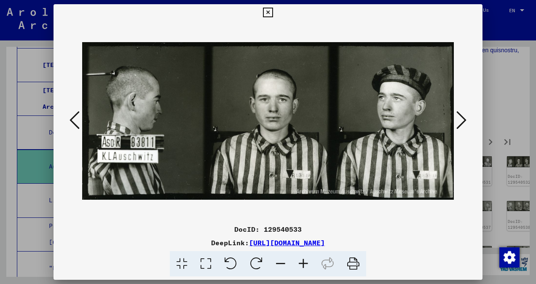
click at [462, 118] on icon at bounding box center [462, 120] width 10 height 20
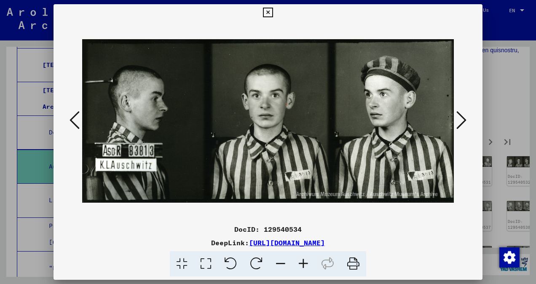
click at [462, 118] on icon at bounding box center [462, 120] width 10 height 20
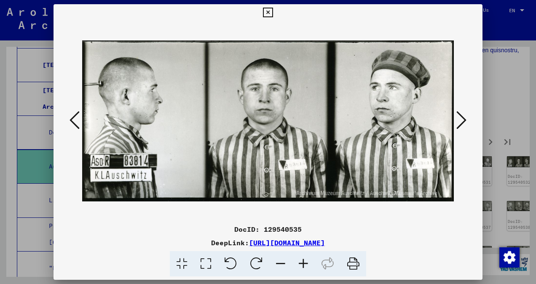
click at [462, 118] on icon at bounding box center [462, 120] width 10 height 20
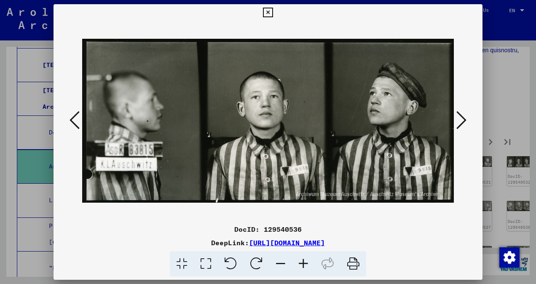
click at [462, 118] on icon at bounding box center [462, 120] width 10 height 20
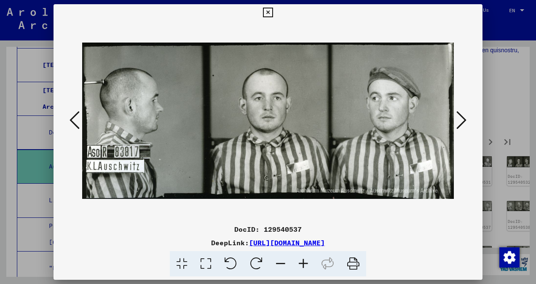
click at [462, 118] on icon at bounding box center [462, 120] width 10 height 20
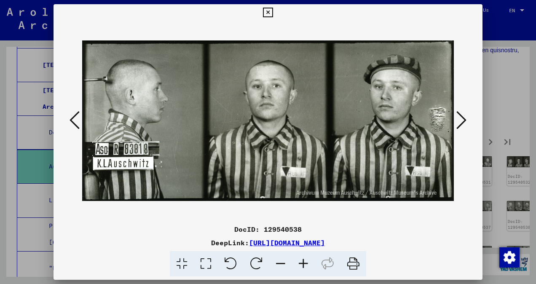
click at [462, 118] on icon at bounding box center [462, 120] width 10 height 20
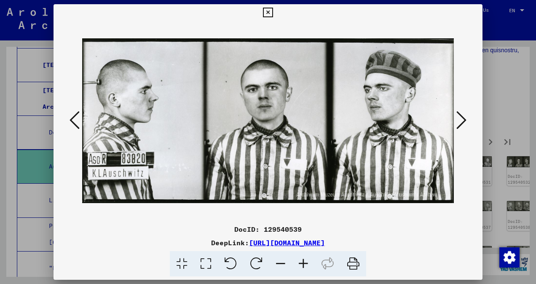
click at [462, 118] on icon at bounding box center [462, 120] width 10 height 20
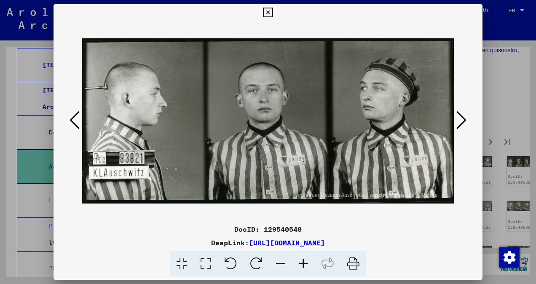
click at [462, 118] on icon at bounding box center [462, 120] width 10 height 20
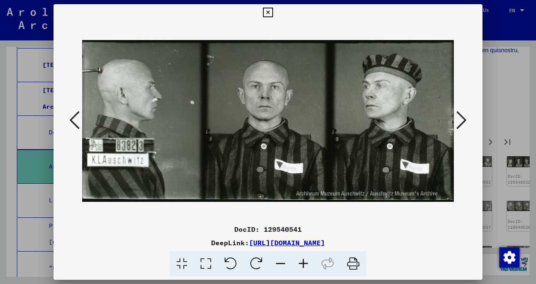
click at [462, 118] on icon at bounding box center [462, 120] width 10 height 20
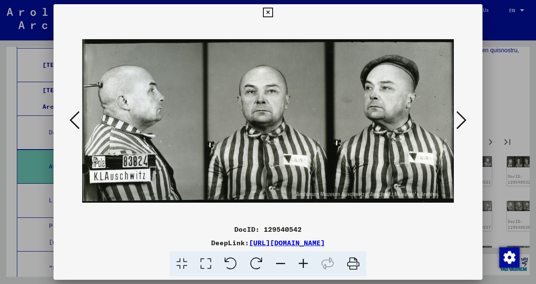
click at [462, 118] on icon at bounding box center [462, 120] width 10 height 20
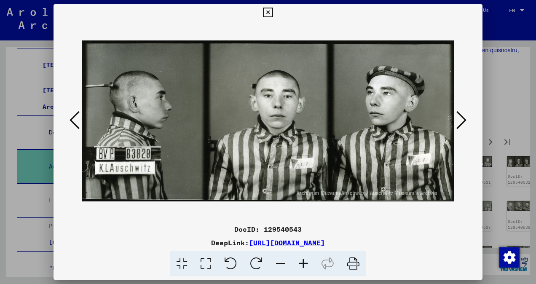
click at [462, 118] on icon at bounding box center [462, 120] width 10 height 20
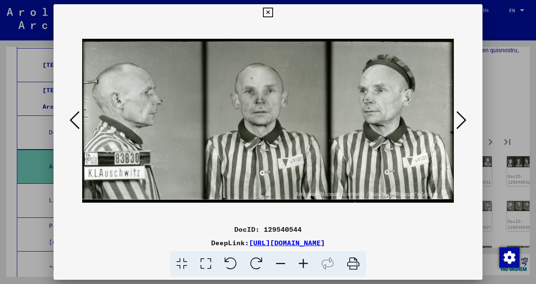
click at [462, 118] on icon at bounding box center [462, 120] width 10 height 20
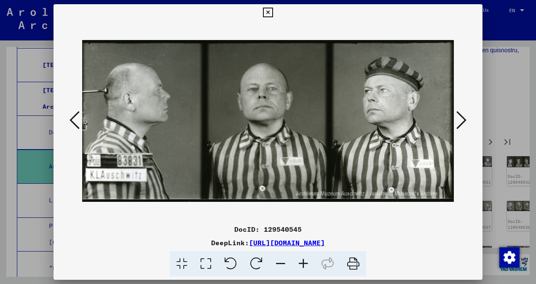
click at [462, 118] on icon at bounding box center [462, 120] width 10 height 20
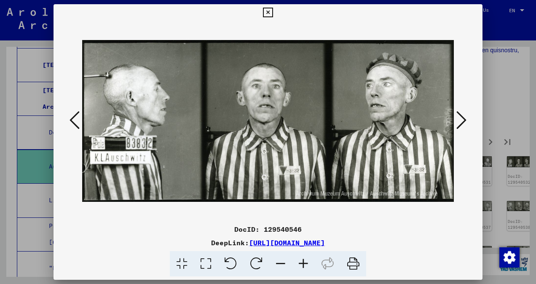
click at [462, 118] on icon at bounding box center [462, 120] width 10 height 20
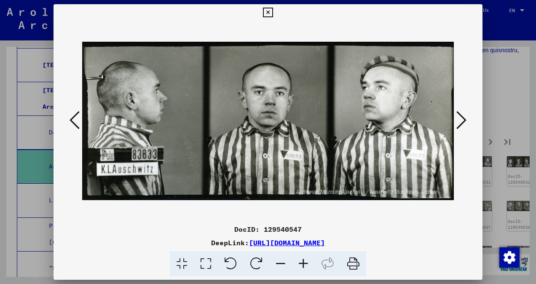
click at [462, 118] on icon at bounding box center [462, 120] width 10 height 20
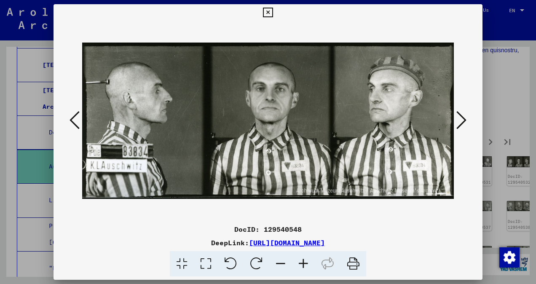
click at [462, 118] on icon at bounding box center [462, 120] width 10 height 20
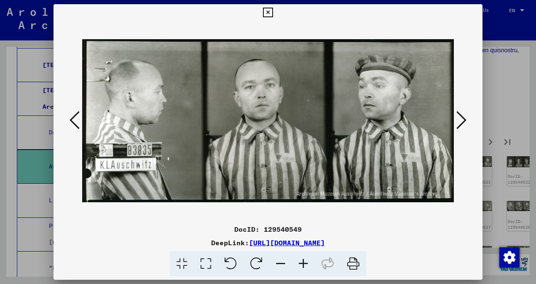
click at [462, 118] on icon at bounding box center [462, 120] width 10 height 20
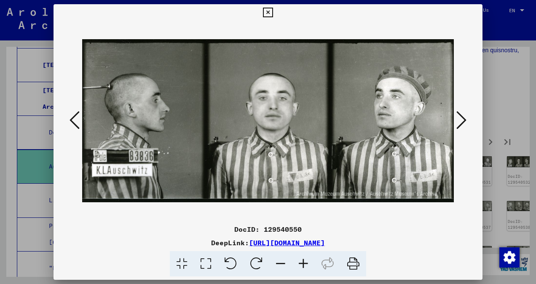
click at [462, 118] on icon at bounding box center [462, 120] width 10 height 20
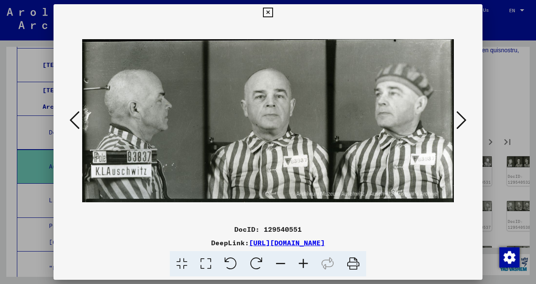
click at [462, 118] on icon at bounding box center [462, 120] width 10 height 20
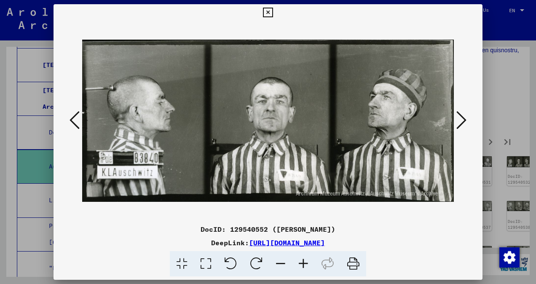
click at [462, 118] on icon at bounding box center [462, 120] width 10 height 20
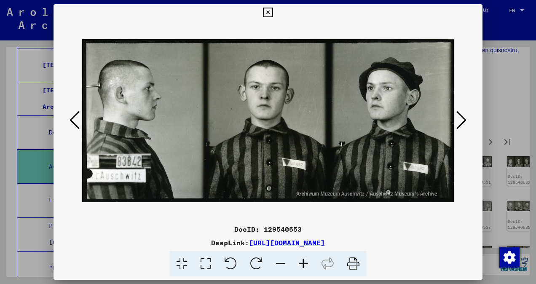
click at [462, 118] on icon at bounding box center [462, 120] width 10 height 20
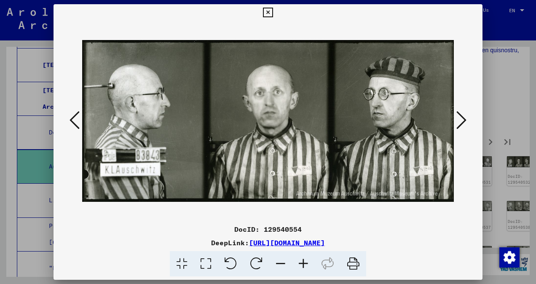
click at [462, 118] on icon at bounding box center [462, 120] width 10 height 20
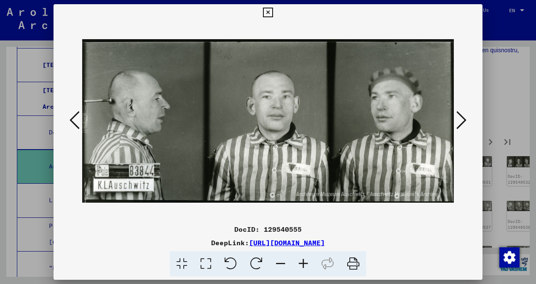
click at [462, 118] on icon at bounding box center [462, 120] width 10 height 20
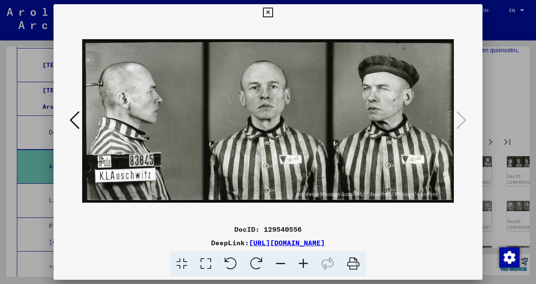
click at [65, 119] on div at bounding box center [268, 121] width 429 height 200
click at [67, 119] on button at bounding box center [74, 121] width 15 height 24
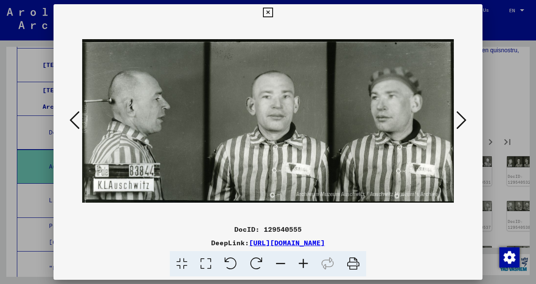
click at [463, 116] on icon at bounding box center [462, 120] width 10 height 20
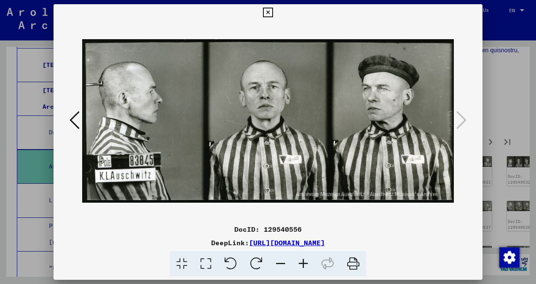
click at [267, 8] on icon at bounding box center [268, 13] width 10 height 10
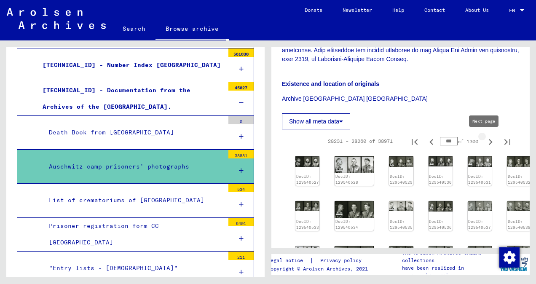
click at [485, 143] on icon "Next page" at bounding box center [491, 142] width 12 height 12
type input "***"
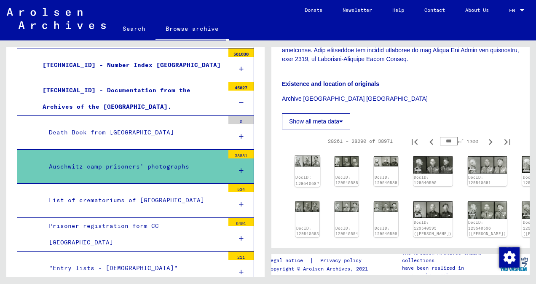
click at [303, 159] on img at bounding box center [307, 161] width 25 height 11
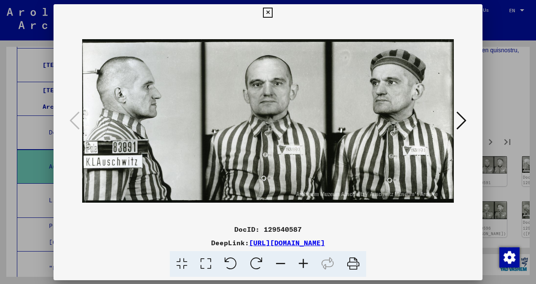
click at [303, 159] on img at bounding box center [268, 121] width 372 height 200
click at [465, 120] on icon at bounding box center [462, 120] width 10 height 20
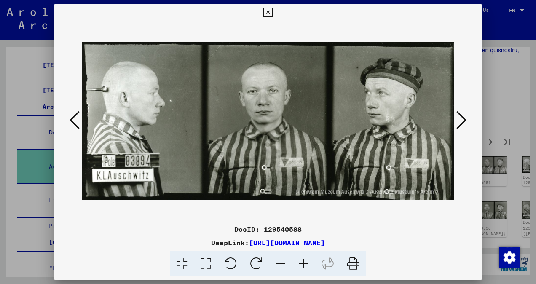
click at [465, 120] on icon at bounding box center [462, 120] width 10 height 20
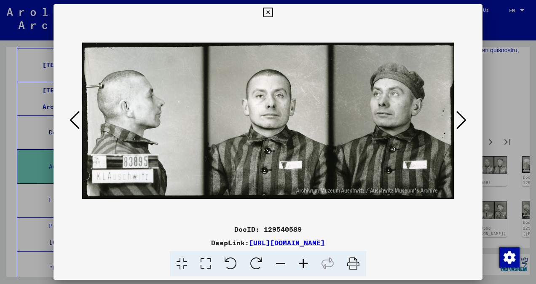
click at [465, 120] on icon at bounding box center [462, 120] width 10 height 20
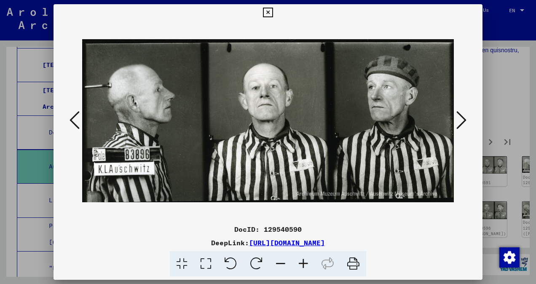
click at [465, 120] on icon at bounding box center [462, 120] width 10 height 20
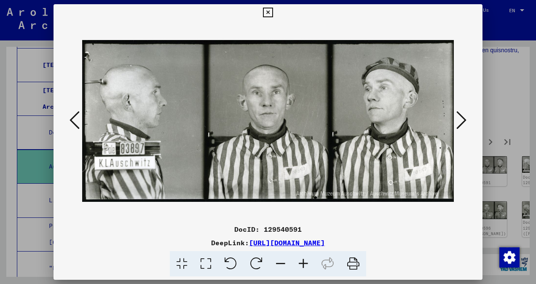
click at [465, 120] on icon at bounding box center [462, 120] width 10 height 20
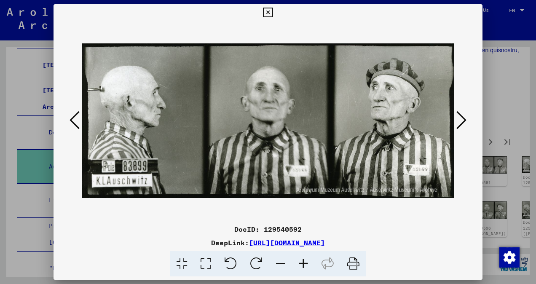
click at [465, 120] on icon at bounding box center [462, 120] width 10 height 20
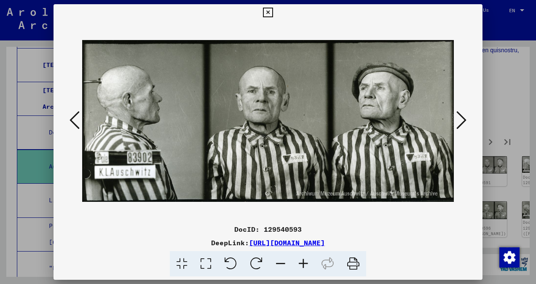
click at [465, 120] on icon at bounding box center [462, 120] width 10 height 20
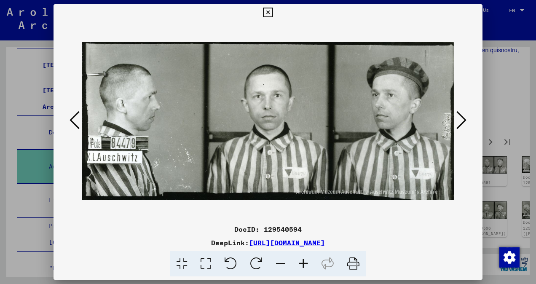
click at [465, 120] on icon at bounding box center [462, 120] width 10 height 20
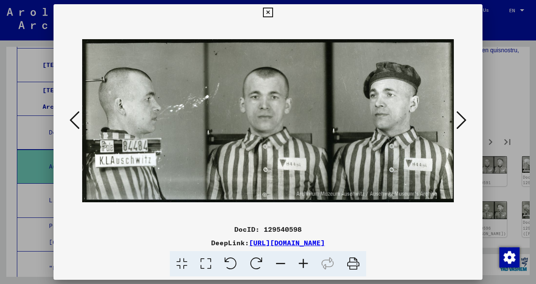
click at [465, 120] on icon at bounding box center [462, 120] width 10 height 20
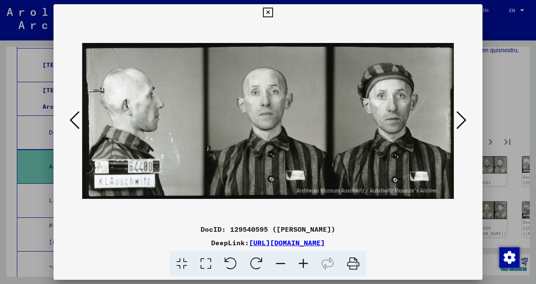
click at [465, 120] on icon at bounding box center [462, 120] width 10 height 20
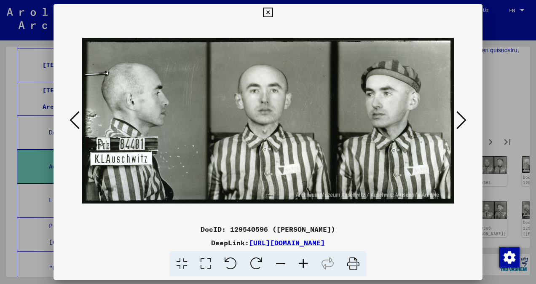
click at [465, 120] on icon at bounding box center [462, 120] width 10 height 20
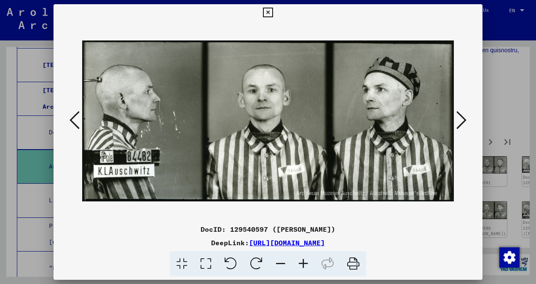
click at [465, 120] on icon at bounding box center [462, 120] width 10 height 20
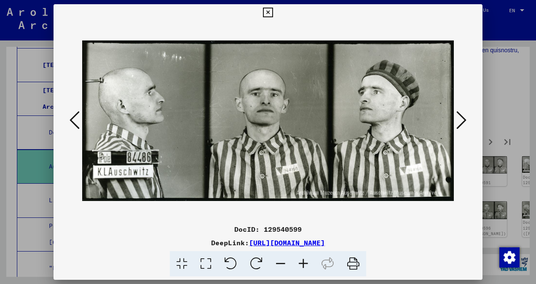
click at [465, 120] on icon at bounding box center [462, 120] width 10 height 20
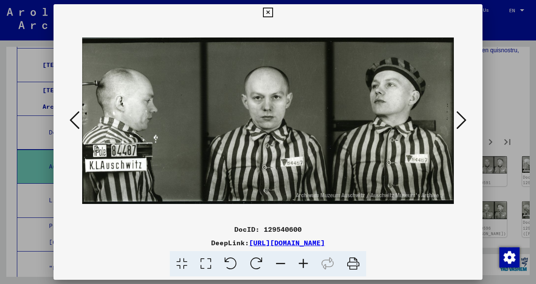
click at [465, 120] on icon at bounding box center [462, 120] width 10 height 20
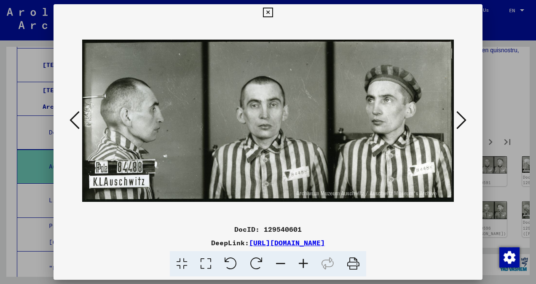
click at [465, 120] on icon at bounding box center [462, 120] width 10 height 20
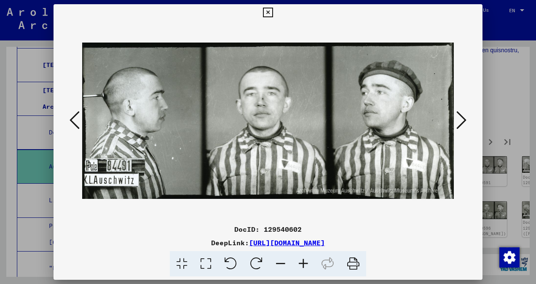
click at [465, 120] on icon at bounding box center [462, 120] width 10 height 20
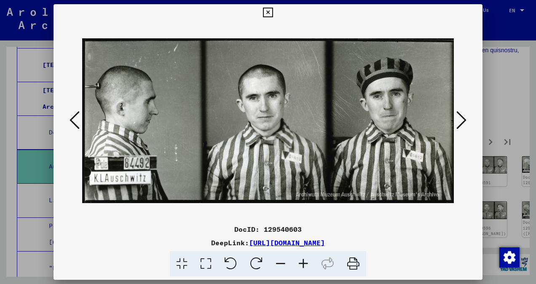
click at [465, 120] on icon at bounding box center [462, 120] width 10 height 20
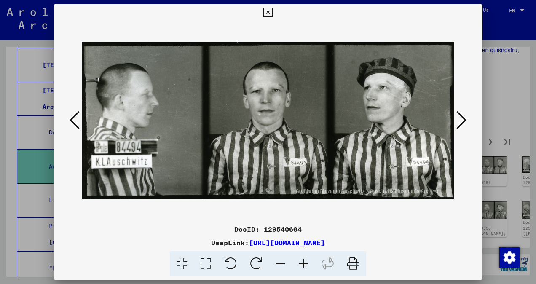
click at [465, 120] on icon at bounding box center [462, 120] width 10 height 20
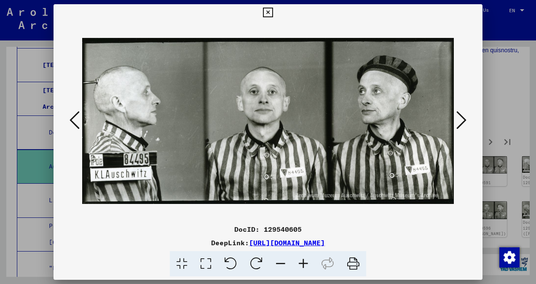
click at [465, 120] on icon at bounding box center [462, 120] width 10 height 20
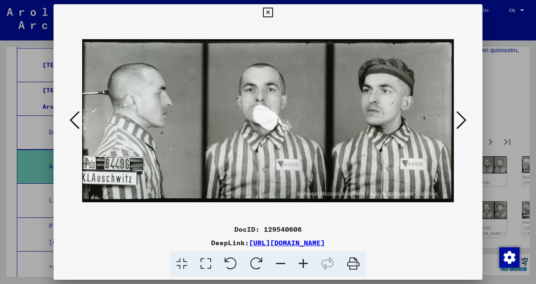
click at [465, 120] on icon at bounding box center [462, 120] width 10 height 20
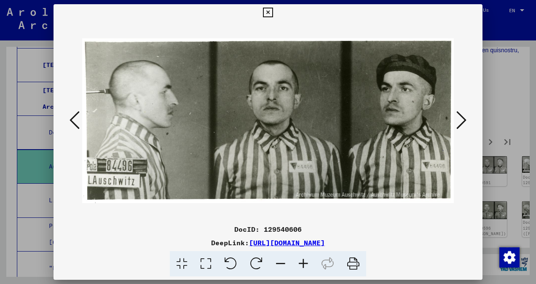
click at [465, 120] on icon at bounding box center [462, 120] width 10 height 20
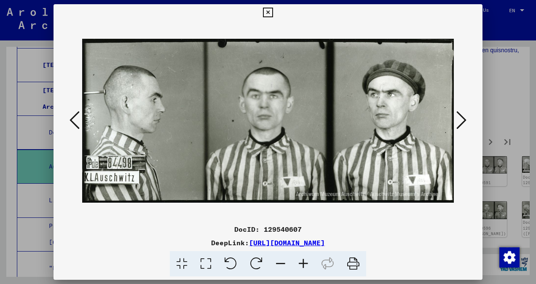
click at [465, 120] on icon at bounding box center [462, 120] width 10 height 20
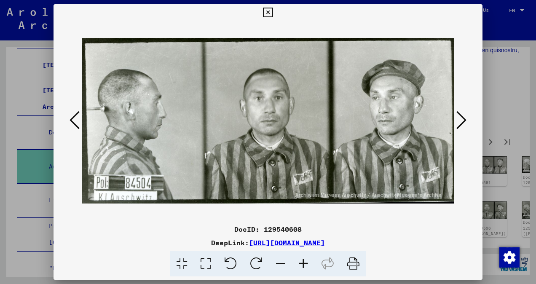
click at [465, 120] on icon at bounding box center [462, 120] width 10 height 20
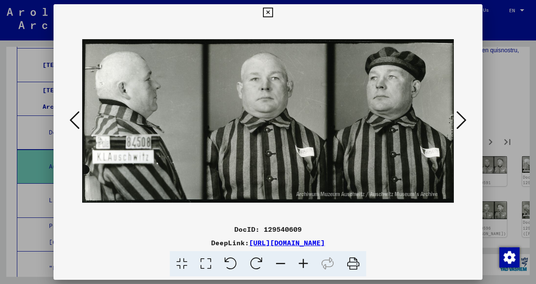
click at [465, 120] on icon at bounding box center [462, 120] width 10 height 20
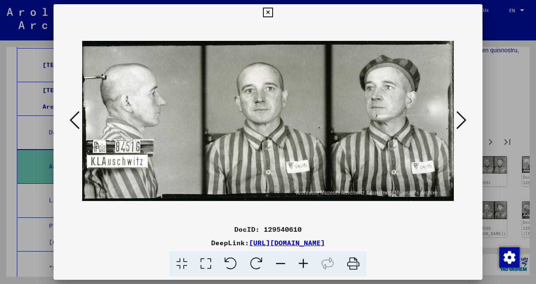
click at [465, 120] on icon at bounding box center [462, 120] width 10 height 20
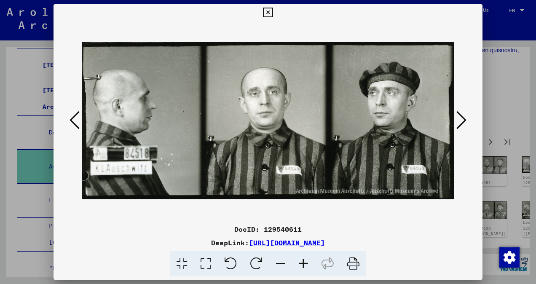
click at [465, 120] on icon at bounding box center [462, 120] width 10 height 20
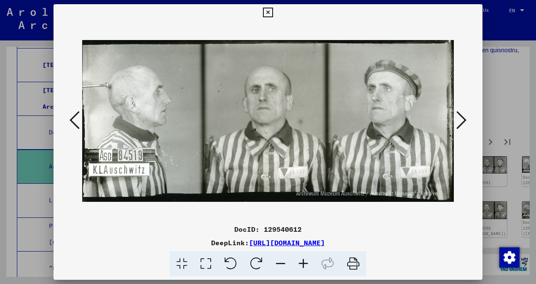
click at [465, 120] on icon at bounding box center [462, 120] width 10 height 20
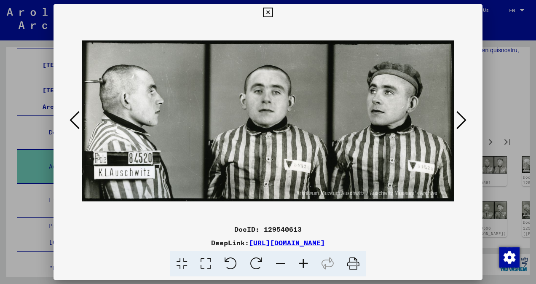
click at [465, 120] on icon at bounding box center [462, 120] width 10 height 20
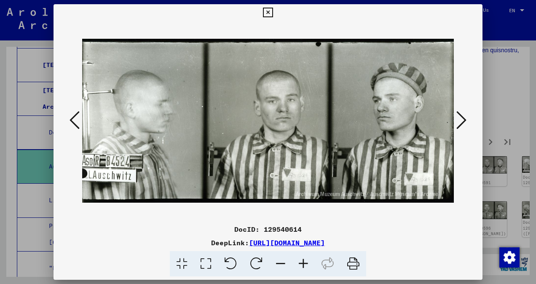
click at [465, 120] on icon at bounding box center [462, 120] width 10 height 20
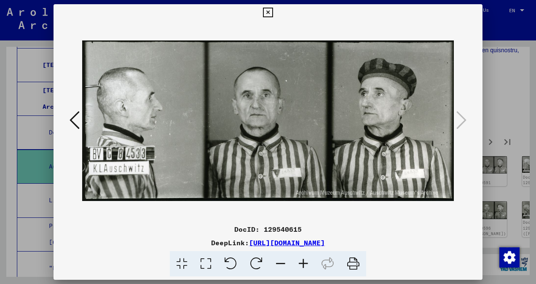
click at [267, 12] on icon at bounding box center [268, 13] width 10 height 10
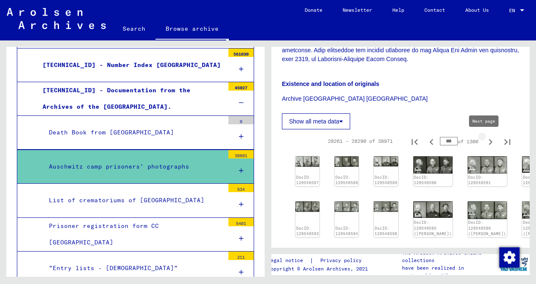
click at [485, 141] on icon "Next page" at bounding box center [491, 142] width 12 height 12
type input "***"
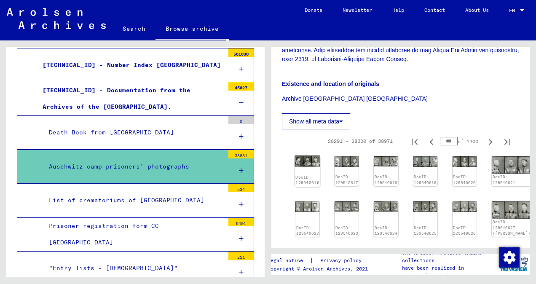
click at [311, 159] on img at bounding box center [307, 161] width 25 height 11
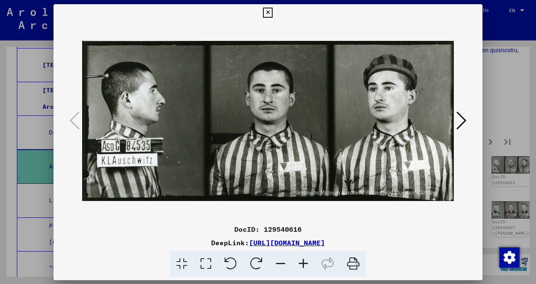
click at [311, 159] on img at bounding box center [268, 121] width 372 height 200
click at [463, 121] on icon at bounding box center [462, 120] width 10 height 20
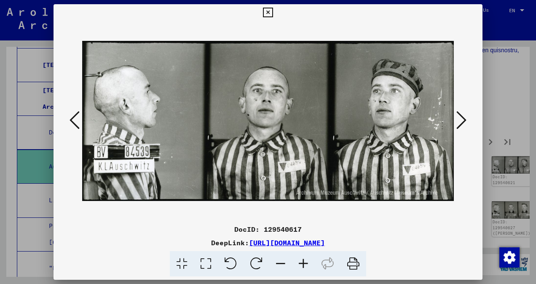
click at [463, 121] on icon at bounding box center [462, 120] width 10 height 20
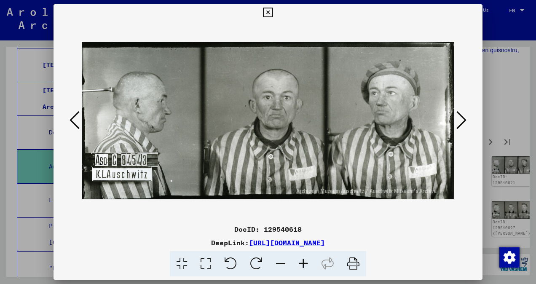
click at [463, 121] on icon at bounding box center [462, 120] width 10 height 20
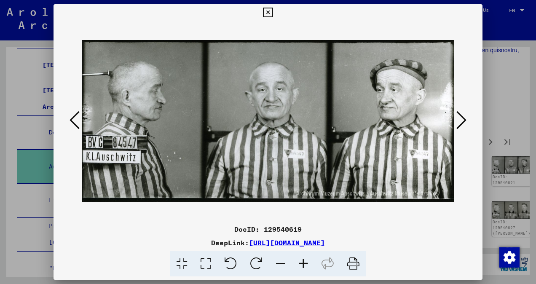
click at [463, 121] on icon at bounding box center [462, 120] width 10 height 20
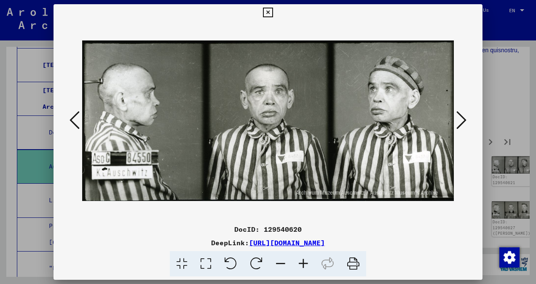
click at [463, 121] on icon at bounding box center [462, 120] width 10 height 20
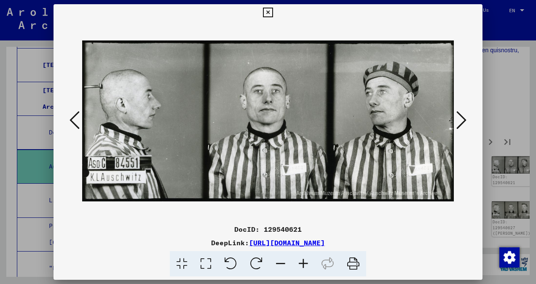
click at [463, 121] on icon at bounding box center [462, 120] width 10 height 20
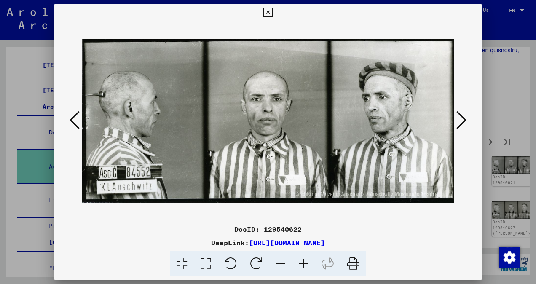
click at [463, 121] on icon at bounding box center [462, 120] width 10 height 20
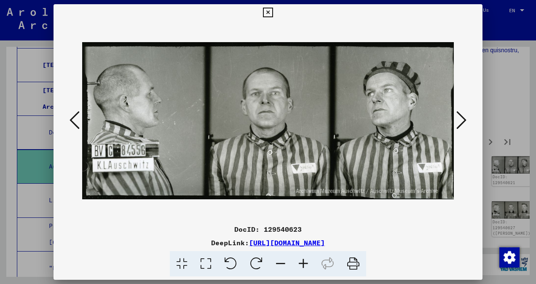
click at [463, 121] on icon at bounding box center [462, 120] width 10 height 20
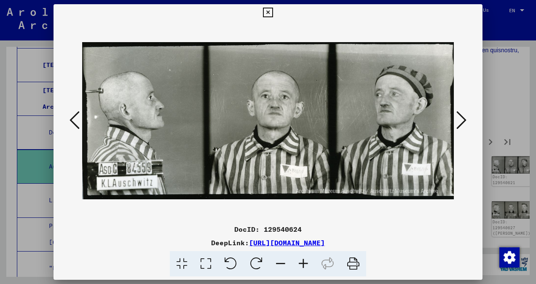
click at [463, 121] on icon at bounding box center [462, 120] width 10 height 20
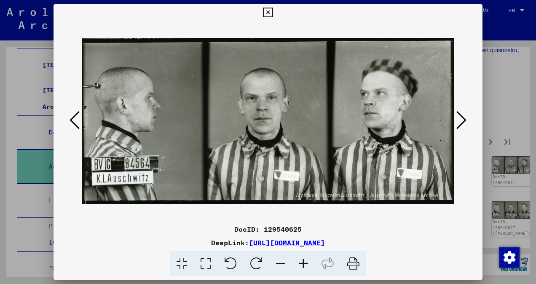
click at [463, 121] on icon at bounding box center [462, 120] width 10 height 20
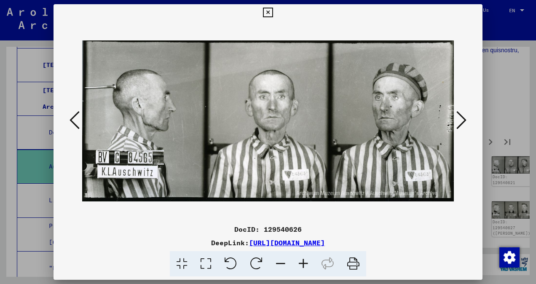
click at [463, 121] on icon at bounding box center [462, 120] width 10 height 20
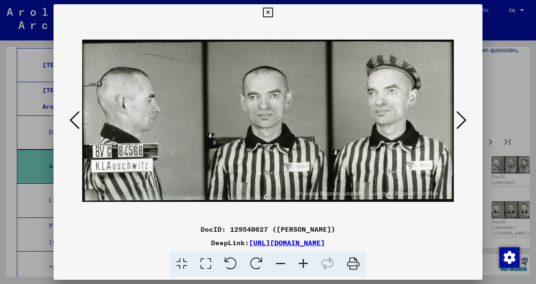
click at [463, 121] on icon at bounding box center [462, 120] width 10 height 20
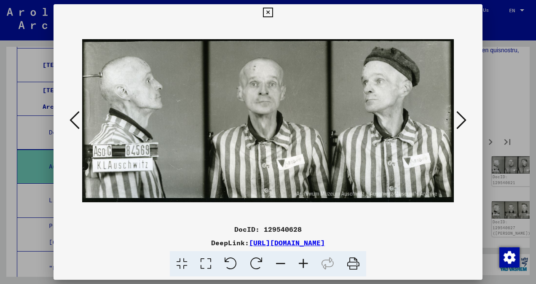
click at [463, 121] on icon at bounding box center [462, 120] width 10 height 20
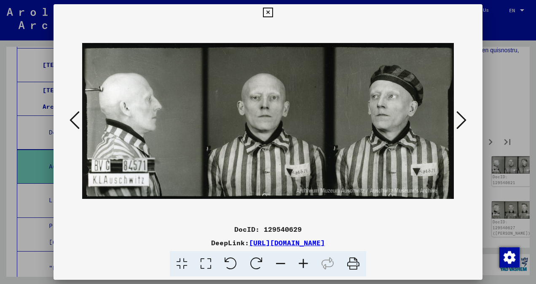
click at [463, 121] on icon at bounding box center [462, 120] width 10 height 20
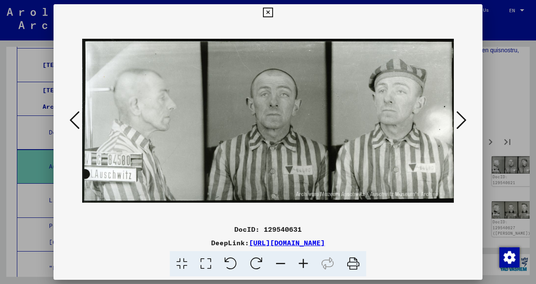
click at [463, 121] on icon at bounding box center [462, 120] width 10 height 20
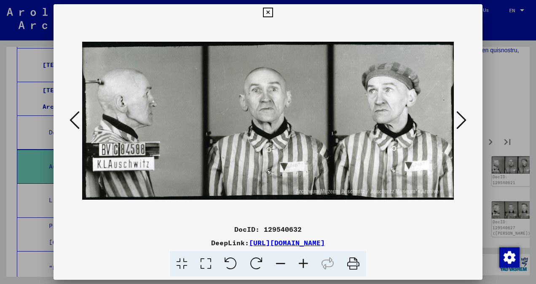
click at [463, 121] on icon at bounding box center [462, 120] width 10 height 20
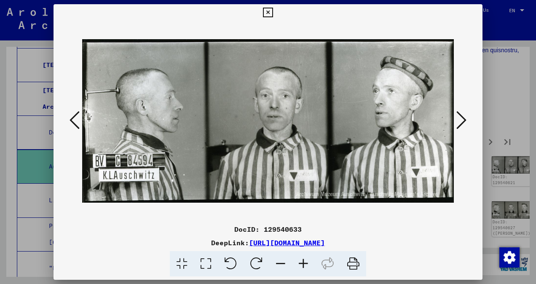
click at [463, 121] on icon at bounding box center [462, 120] width 10 height 20
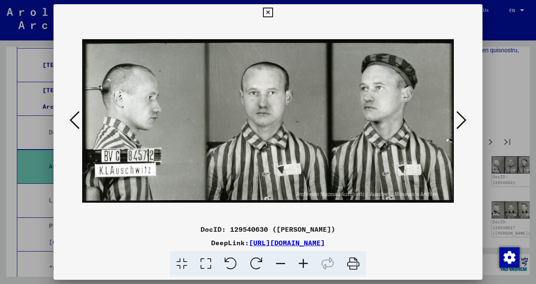
click at [463, 121] on icon at bounding box center [462, 120] width 10 height 20
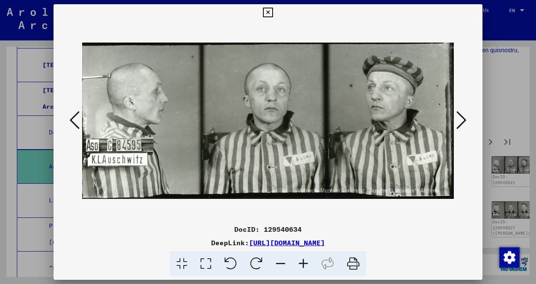
click at [463, 121] on icon at bounding box center [462, 120] width 10 height 20
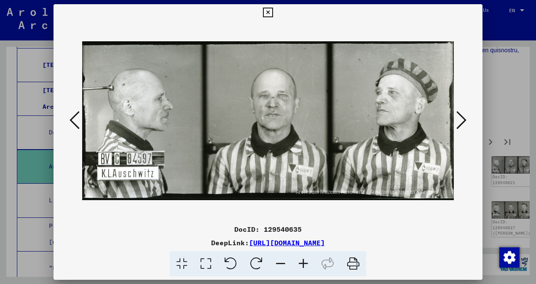
click at [463, 121] on icon at bounding box center [462, 120] width 10 height 20
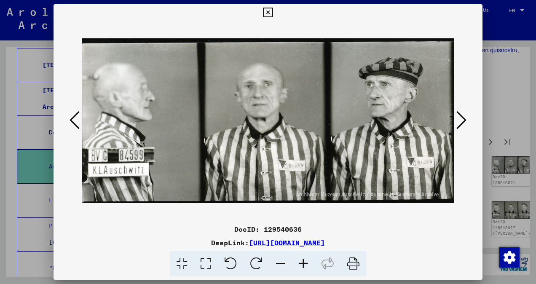
click at [463, 121] on icon at bounding box center [462, 120] width 10 height 20
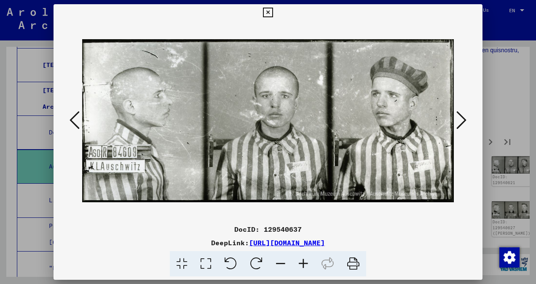
click at [463, 121] on icon at bounding box center [462, 120] width 10 height 20
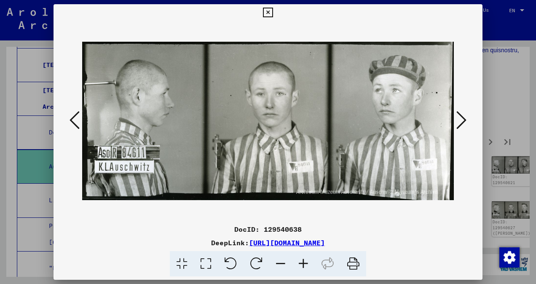
click at [463, 121] on icon at bounding box center [462, 120] width 10 height 20
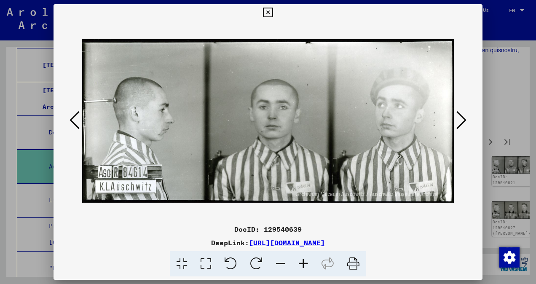
click at [463, 121] on icon at bounding box center [462, 120] width 10 height 20
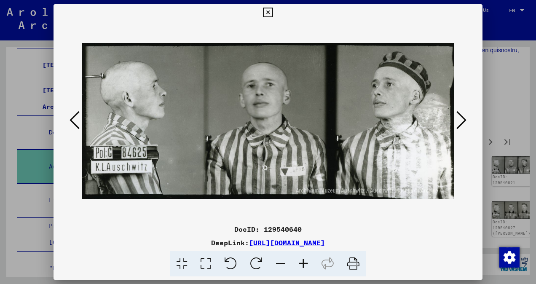
click at [463, 121] on icon at bounding box center [462, 120] width 10 height 20
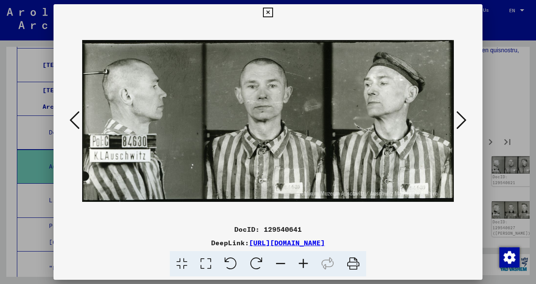
click at [463, 121] on icon at bounding box center [462, 120] width 10 height 20
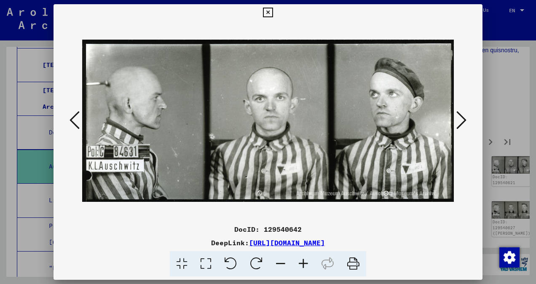
click at [463, 121] on icon at bounding box center [462, 120] width 10 height 20
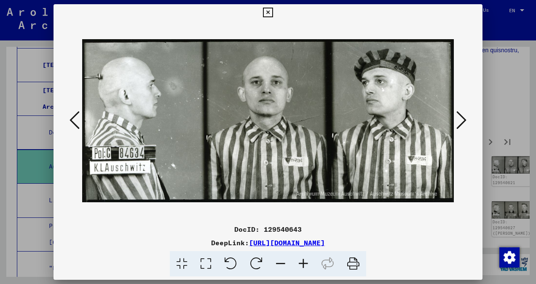
click at [463, 121] on icon at bounding box center [462, 120] width 10 height 20
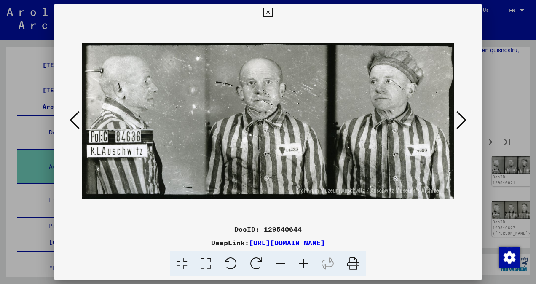
click at [463, 121] on icon at bounding box center [462, 120] width 10 height 20
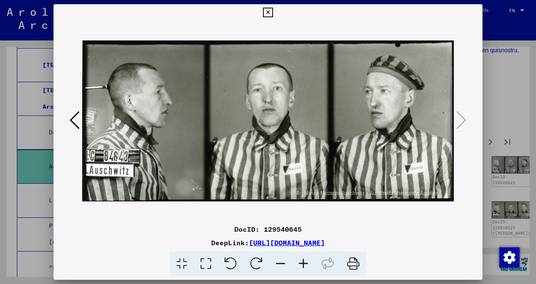
click at [271, 12] on icon at bounding box center [268, 13] width 10 height 10
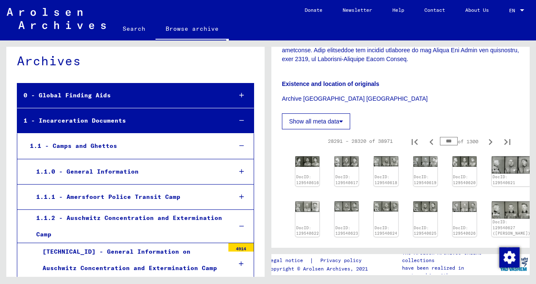
scroll to position [0, 0]
